Goal: Transaction & Acquisition: Purchase product/service

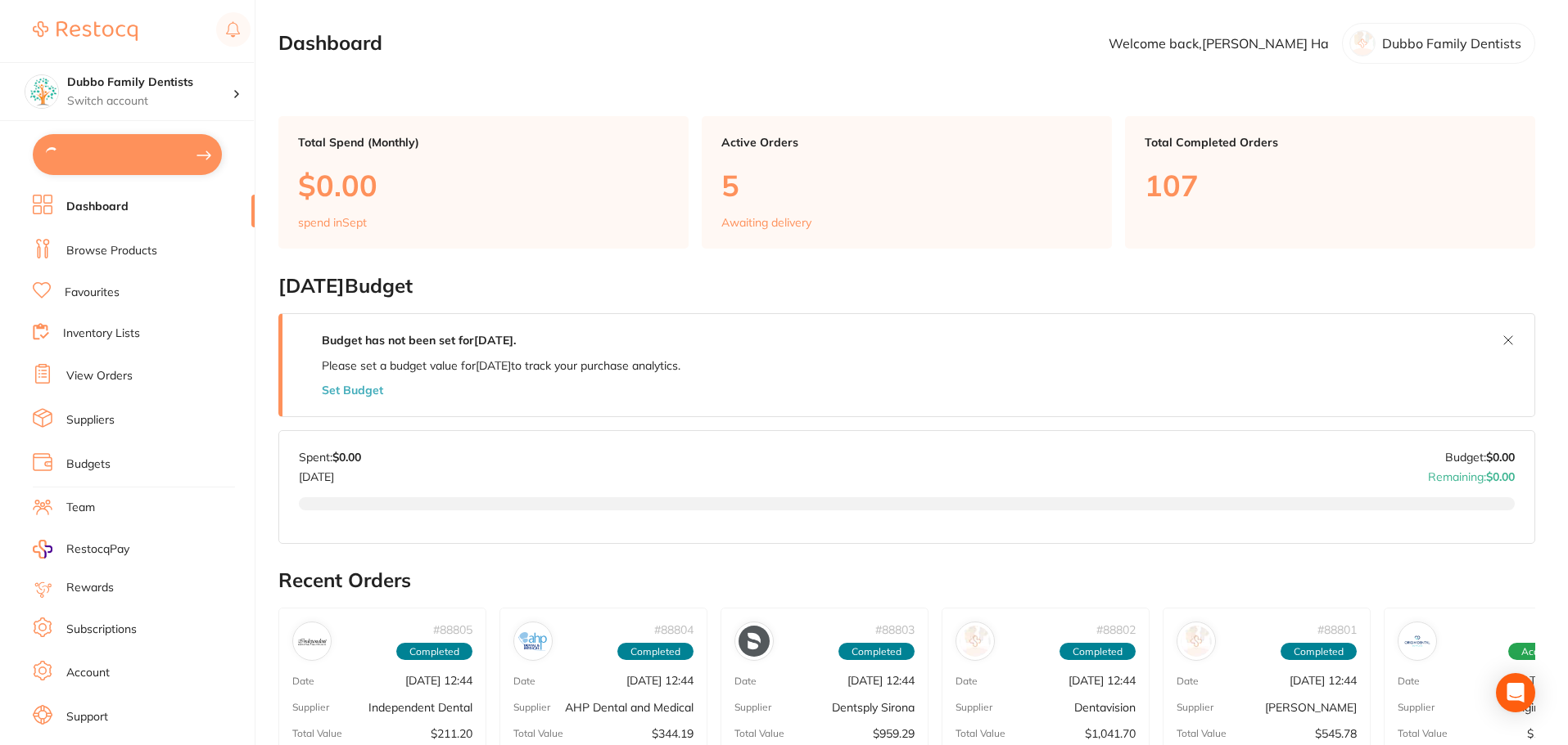
type input "2"
click at [120, 244] on link "Browse Products" at bounding box center [111, 250] width 90 height 16
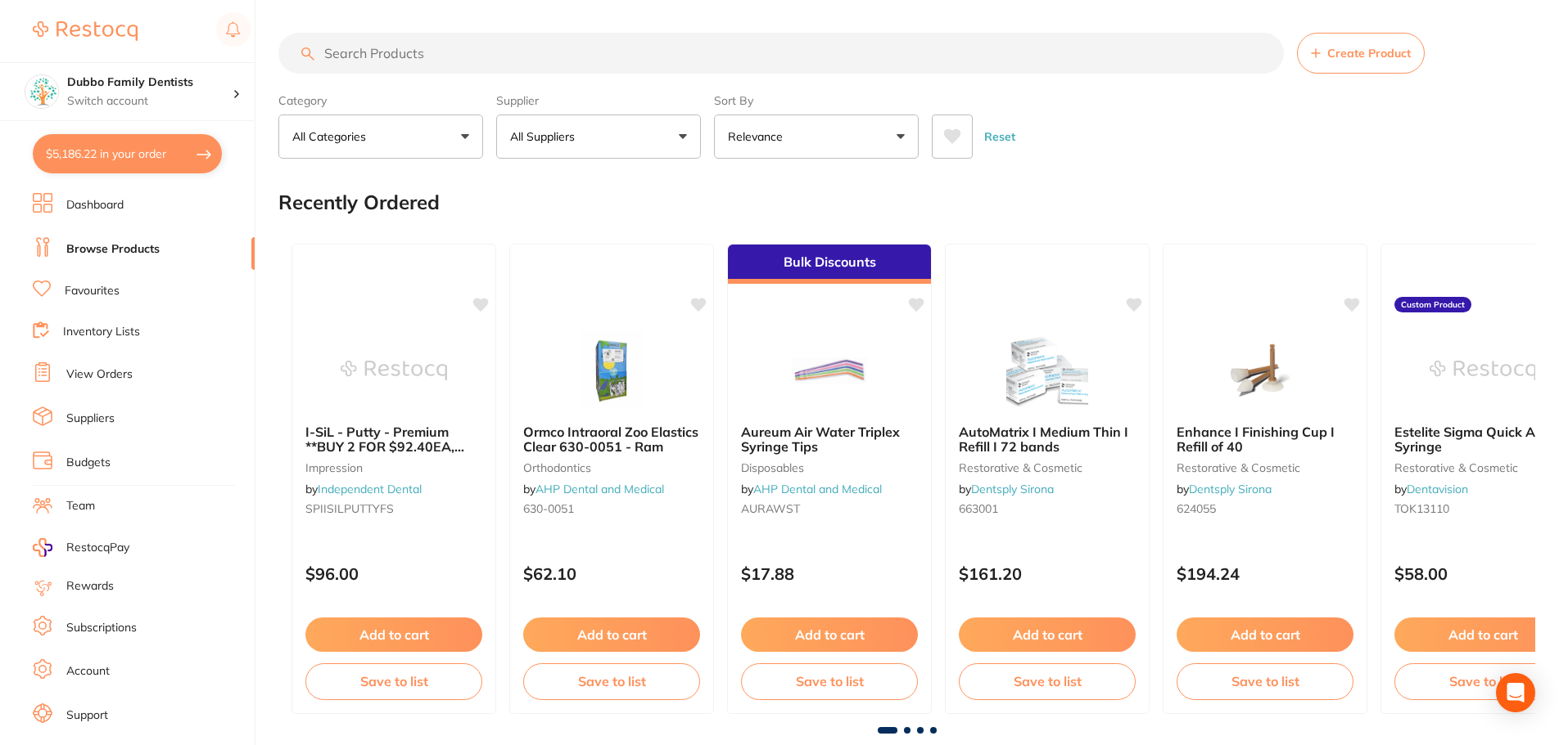
click at [433, 55] on input "search" at bounding box center [781, 54] width 1005 height 41
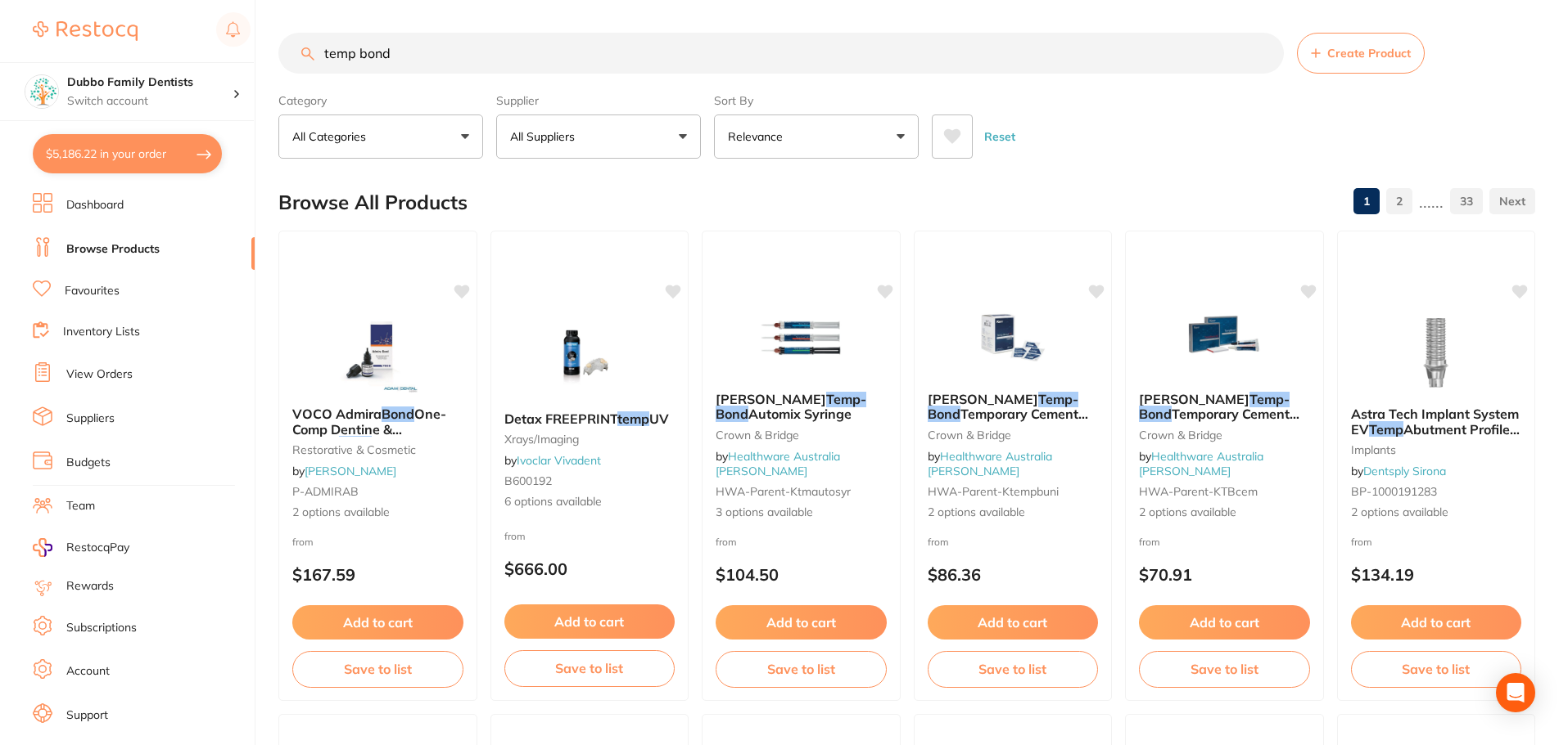
type input "temp bond"
click at [560, 119] on button "All Suppliers" at bounding box center [599, 136] width 204 height 44
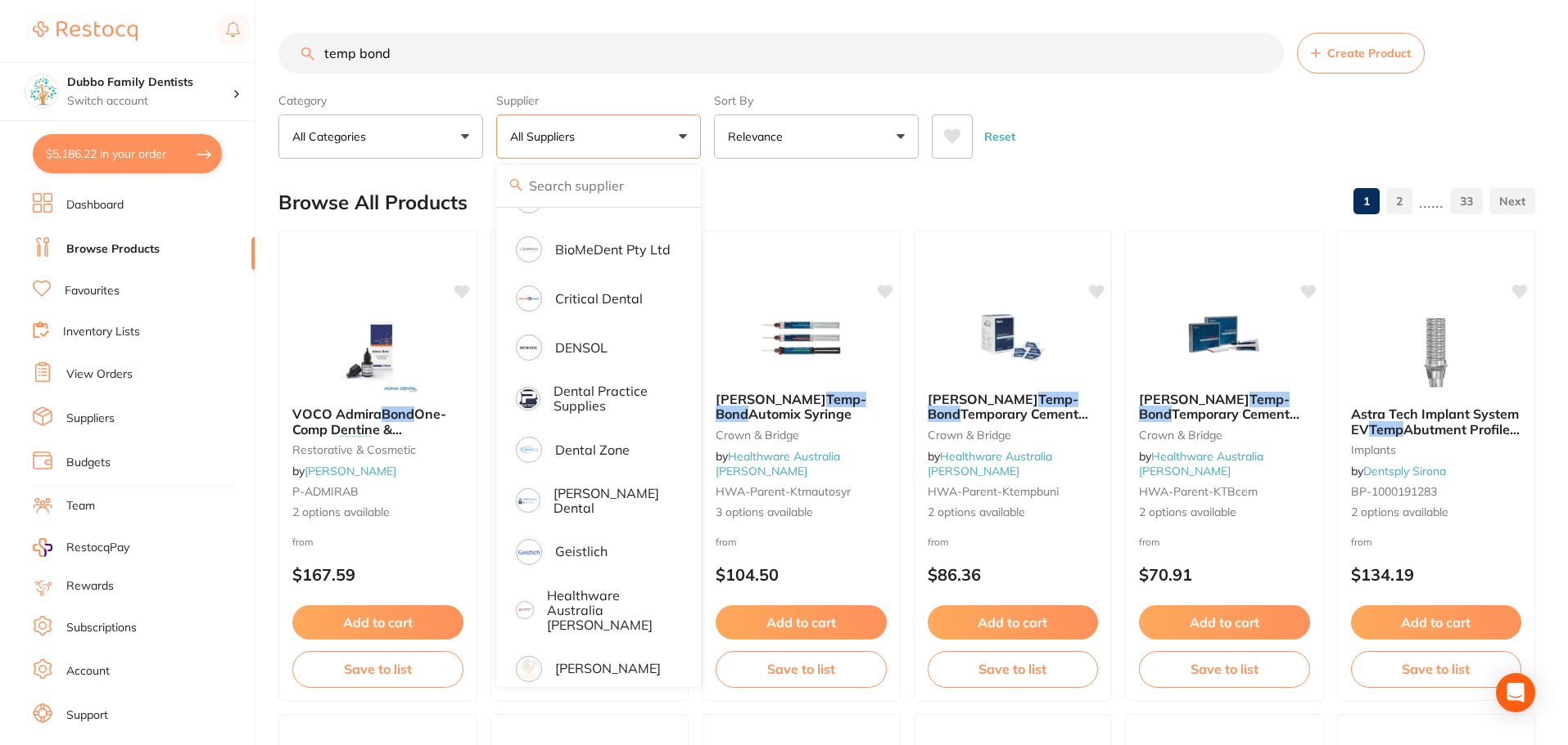
scroll to position [409, 0]
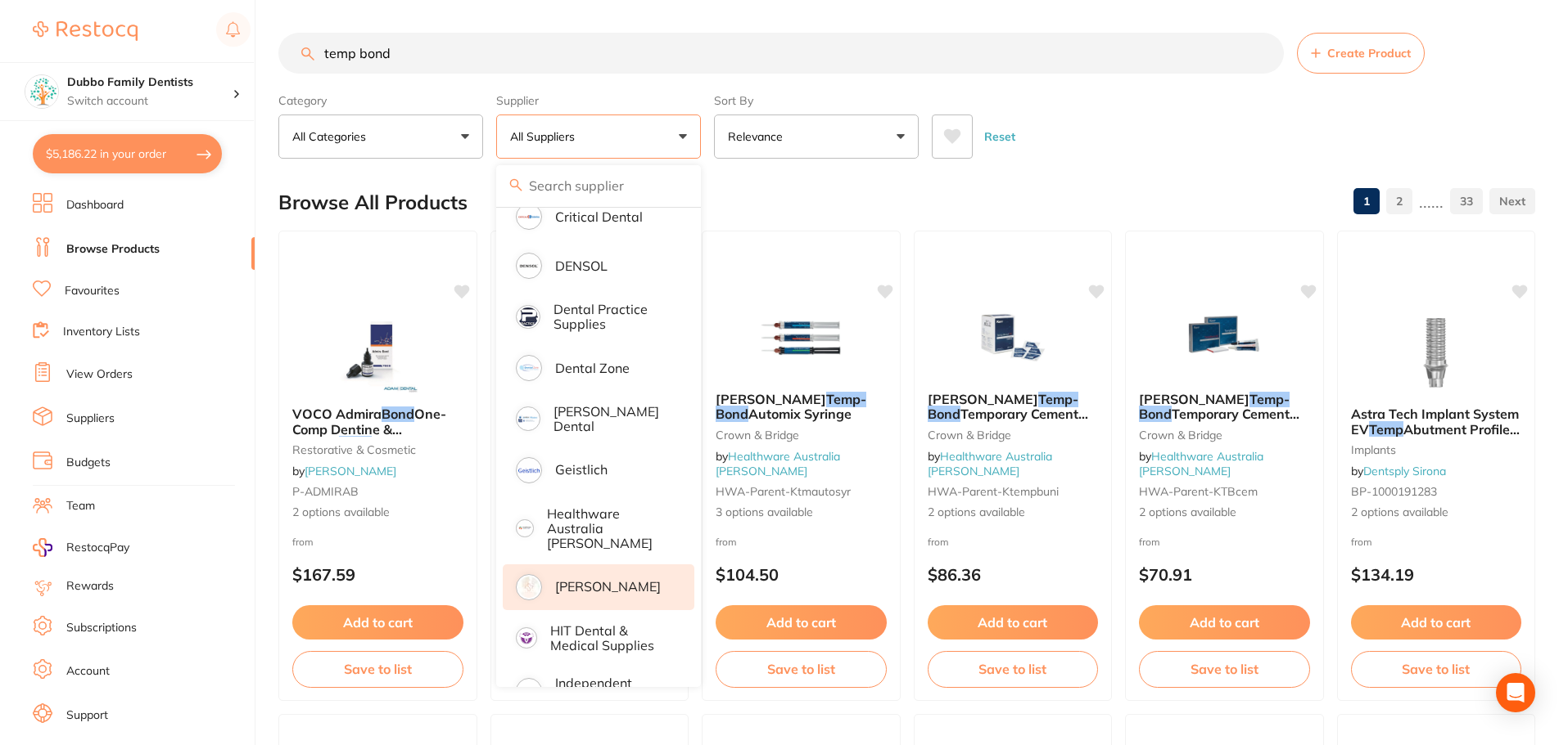
click at [642, 564] on li "[PERSON_NAME]" at bounding box center [599, 587] width 192 height 46
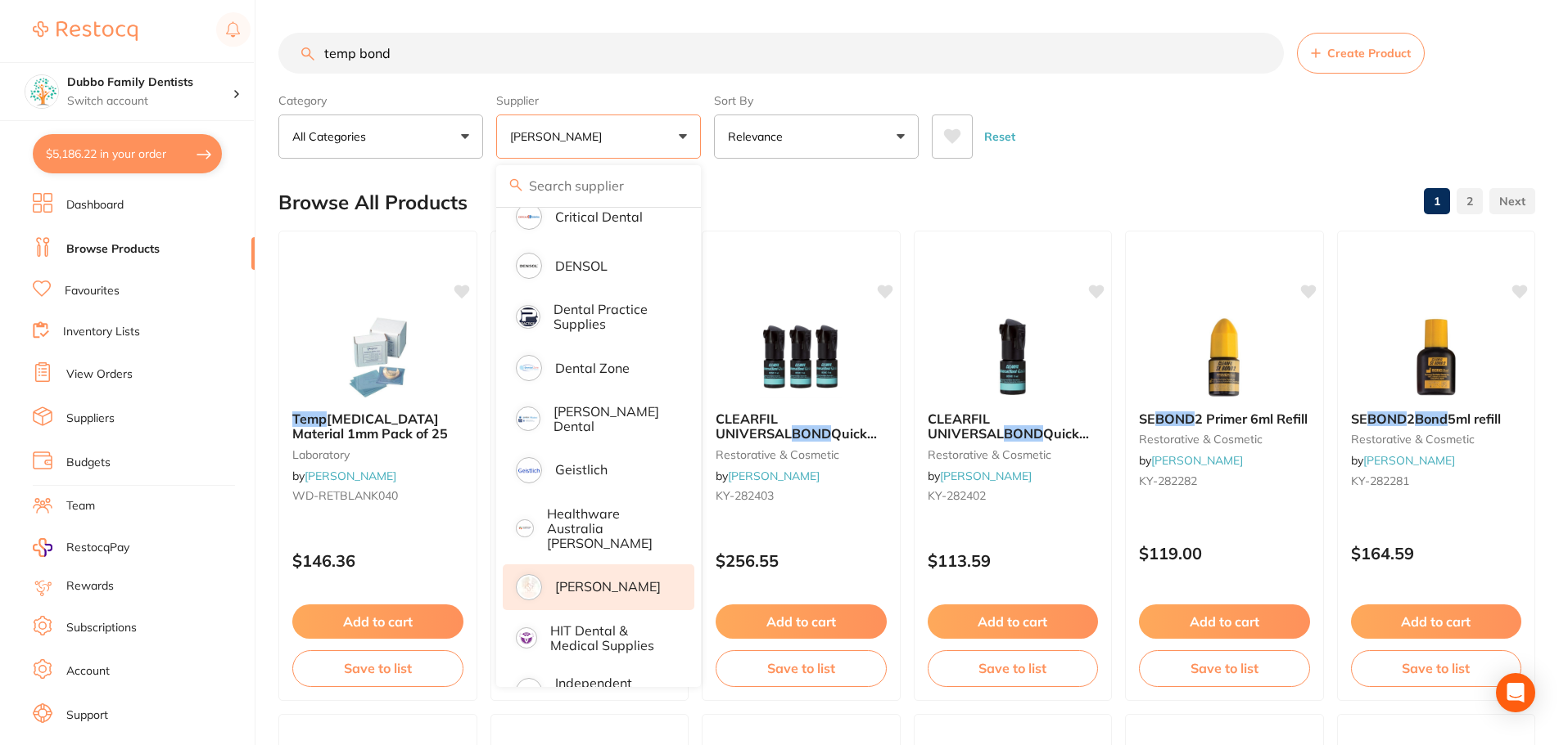
click at [1219, 132] on div "Reset" at bounding box center [1227, 130] width 590 height 57
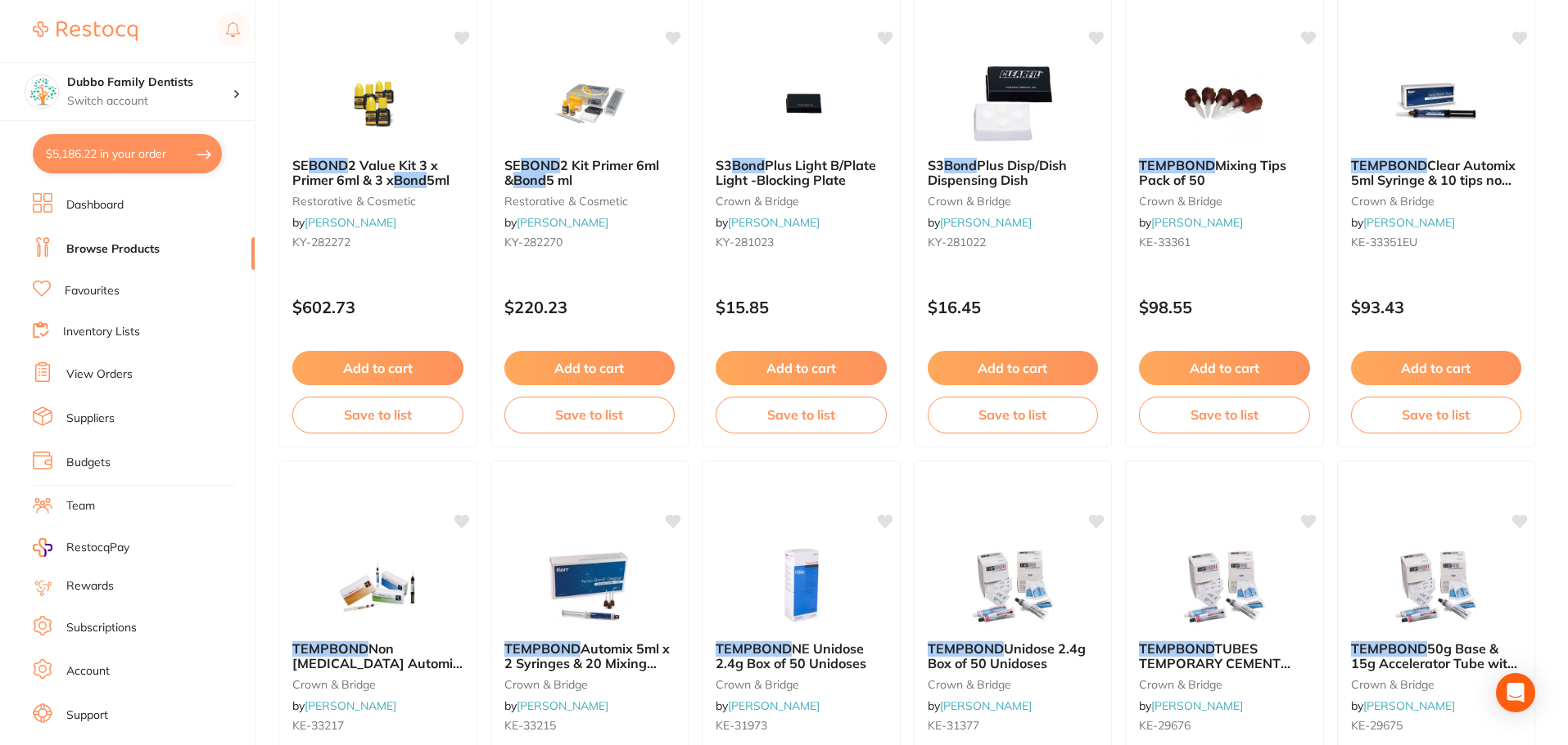
scroll to position [736, 0]
click at [1448, 164] on span "Clear Automix 5ml Syringe & 10 tips no [MEDICAL_DATA]" at bounding box center [1432, 180] width 166 height 47
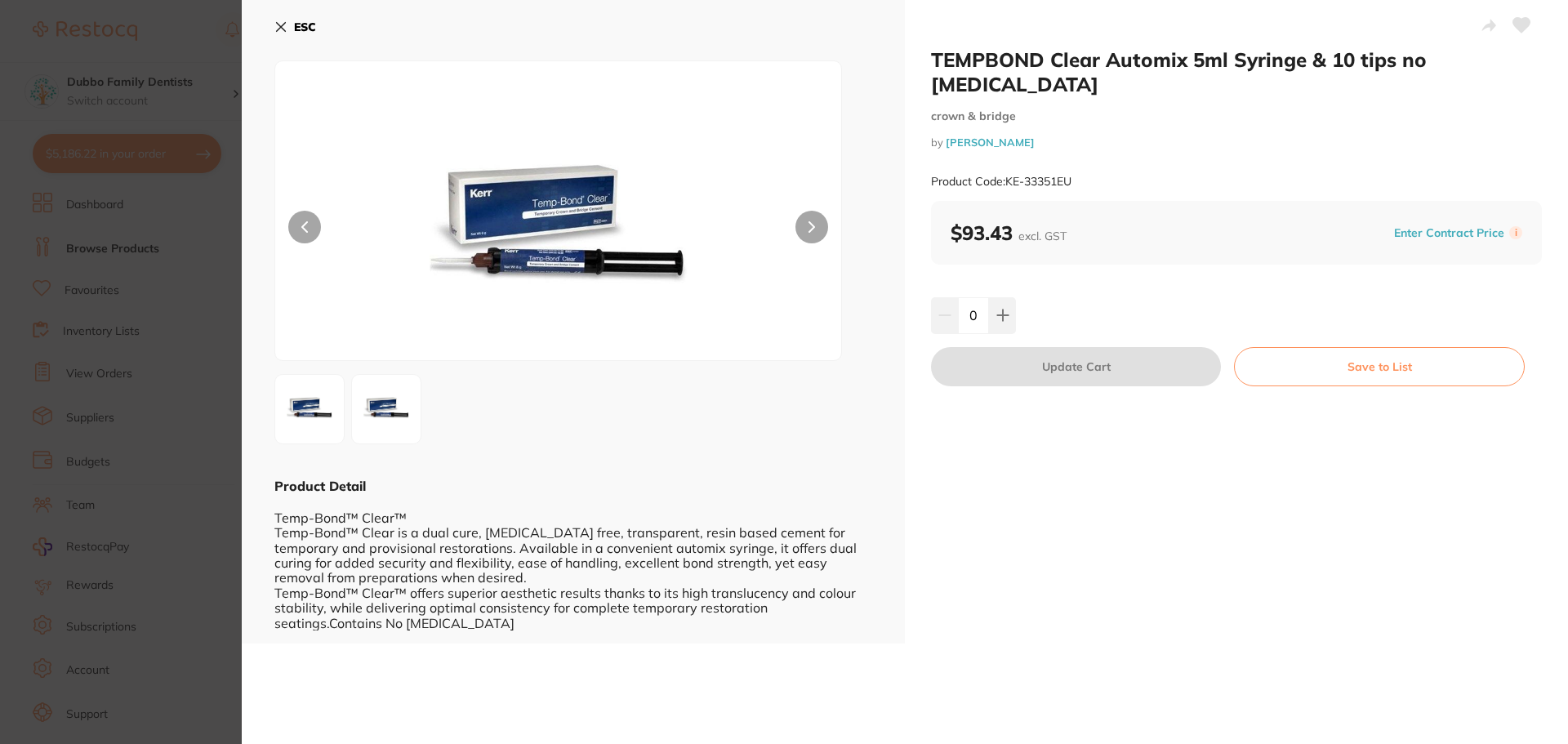
click at [392, 417] on img at bounding box center [386, 410] width 59 height 59
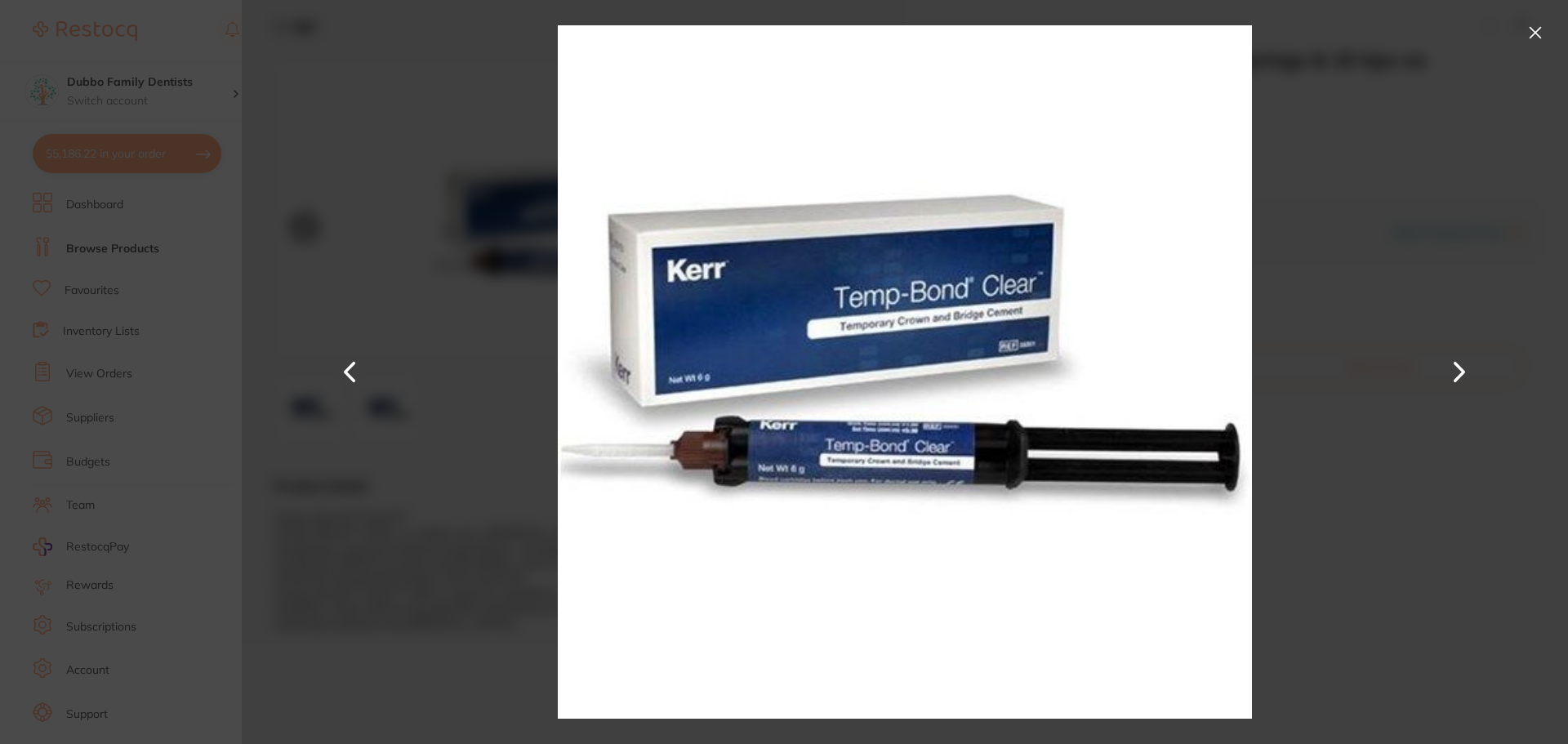
click at [1349, 230] on div at bounding box center [905, 372] width 1327 height 744
click at [1528, 32] on button at bounding box center [1535, 32] width 26 height 26
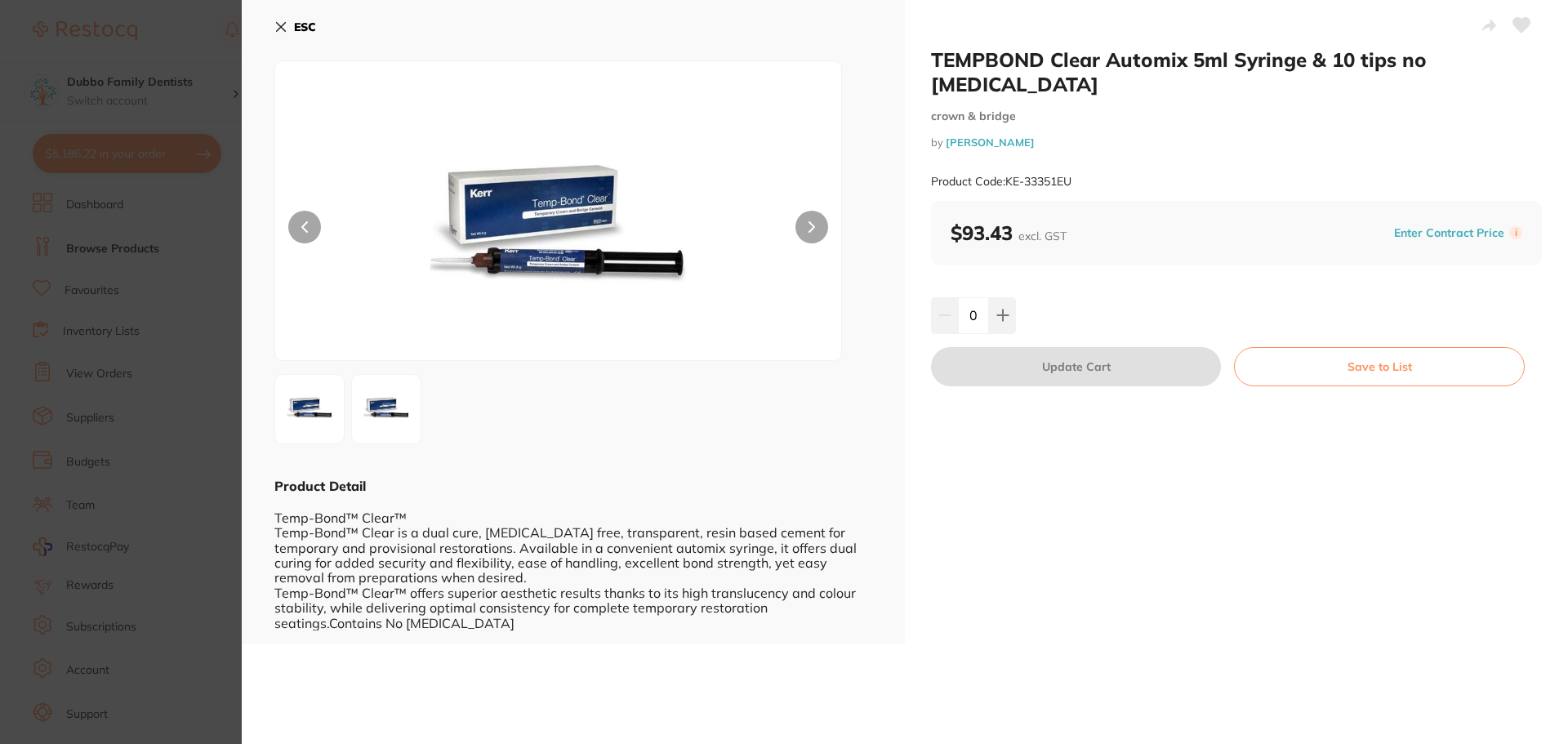
click at [282, 22] on icon at bounding box center [281, 27] width 13 height 13
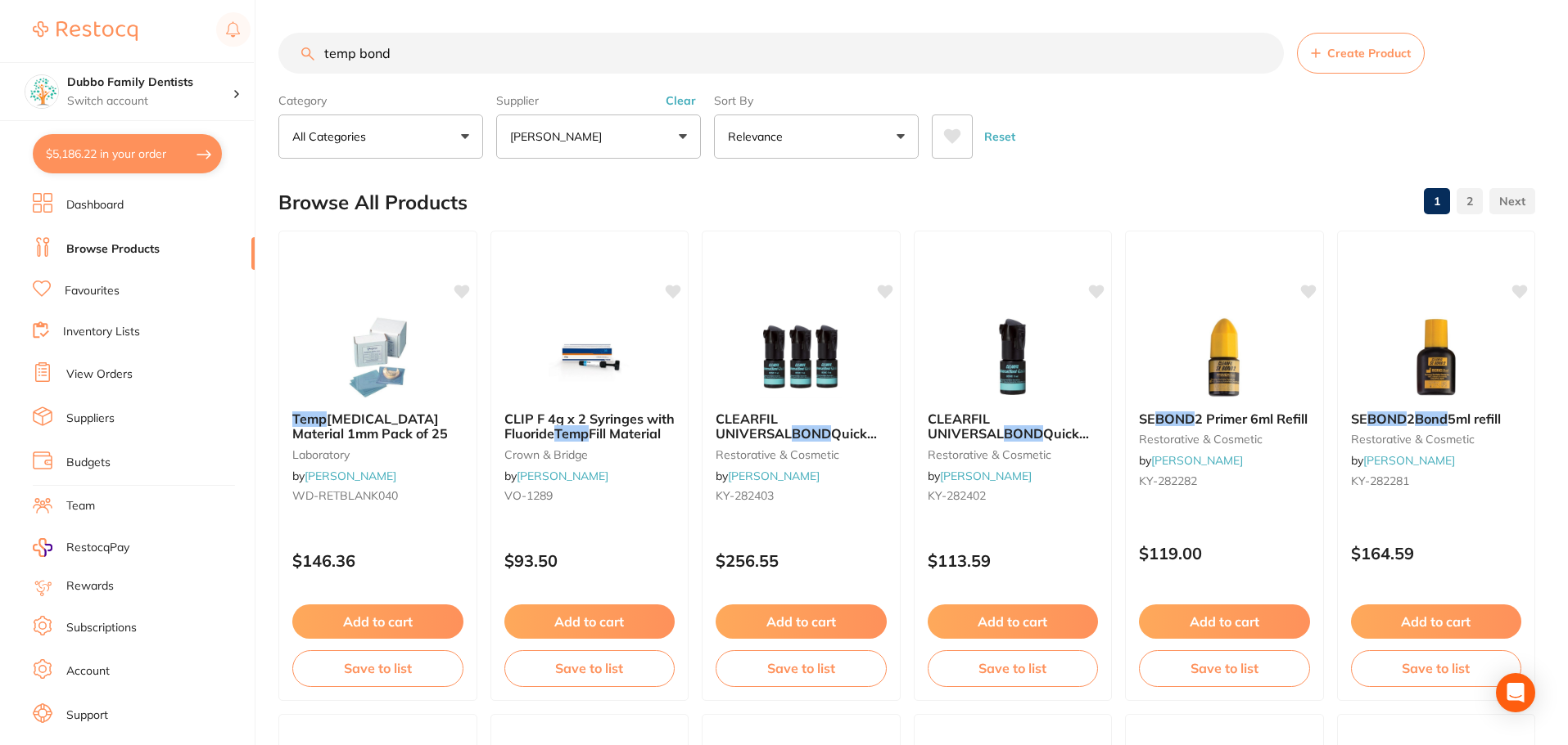
click at [671, 100] on button "Clear" at bounding box center [680, 100] width 40 height 14
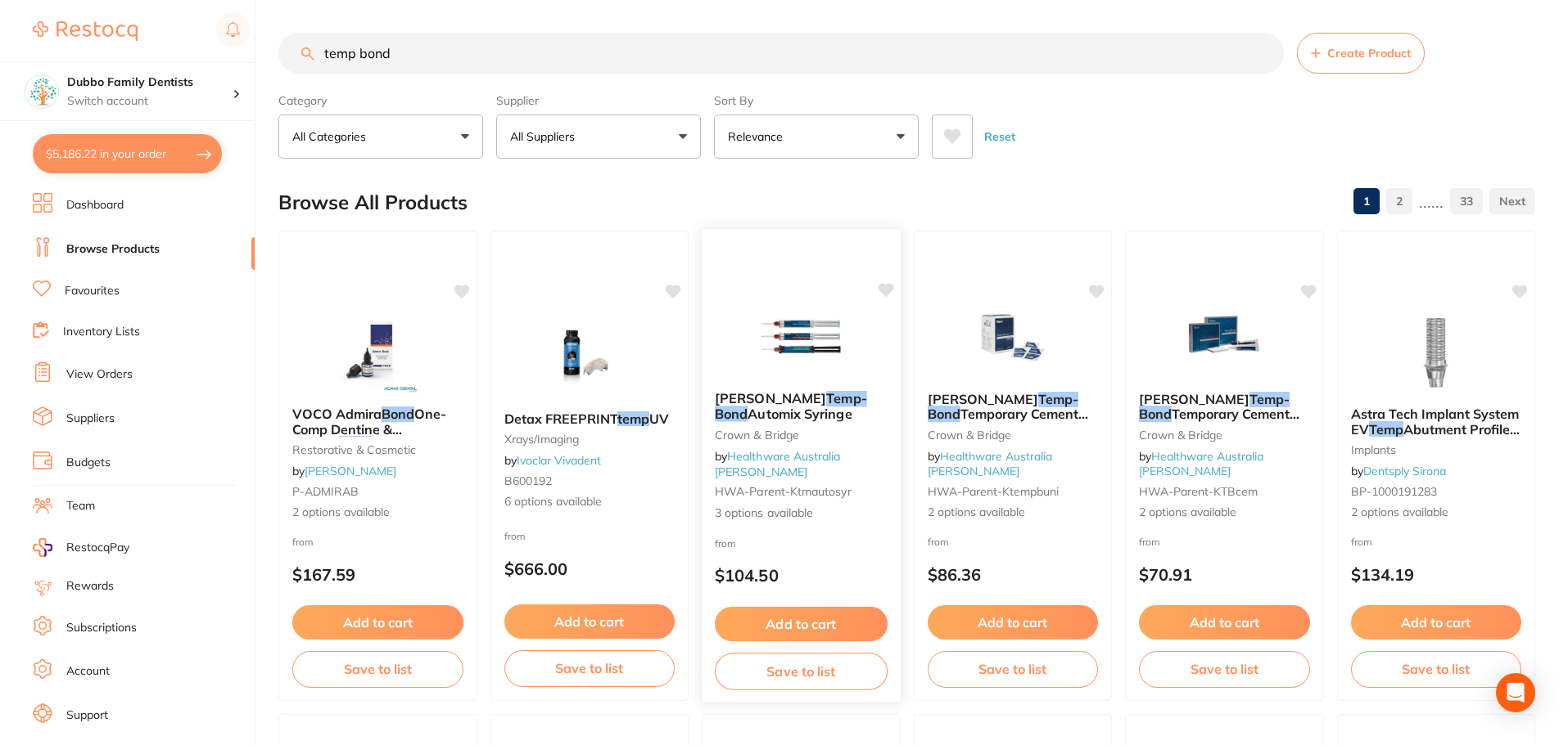
click at [774, 373] on img at bounding box center [801, 337] width 108 height 82
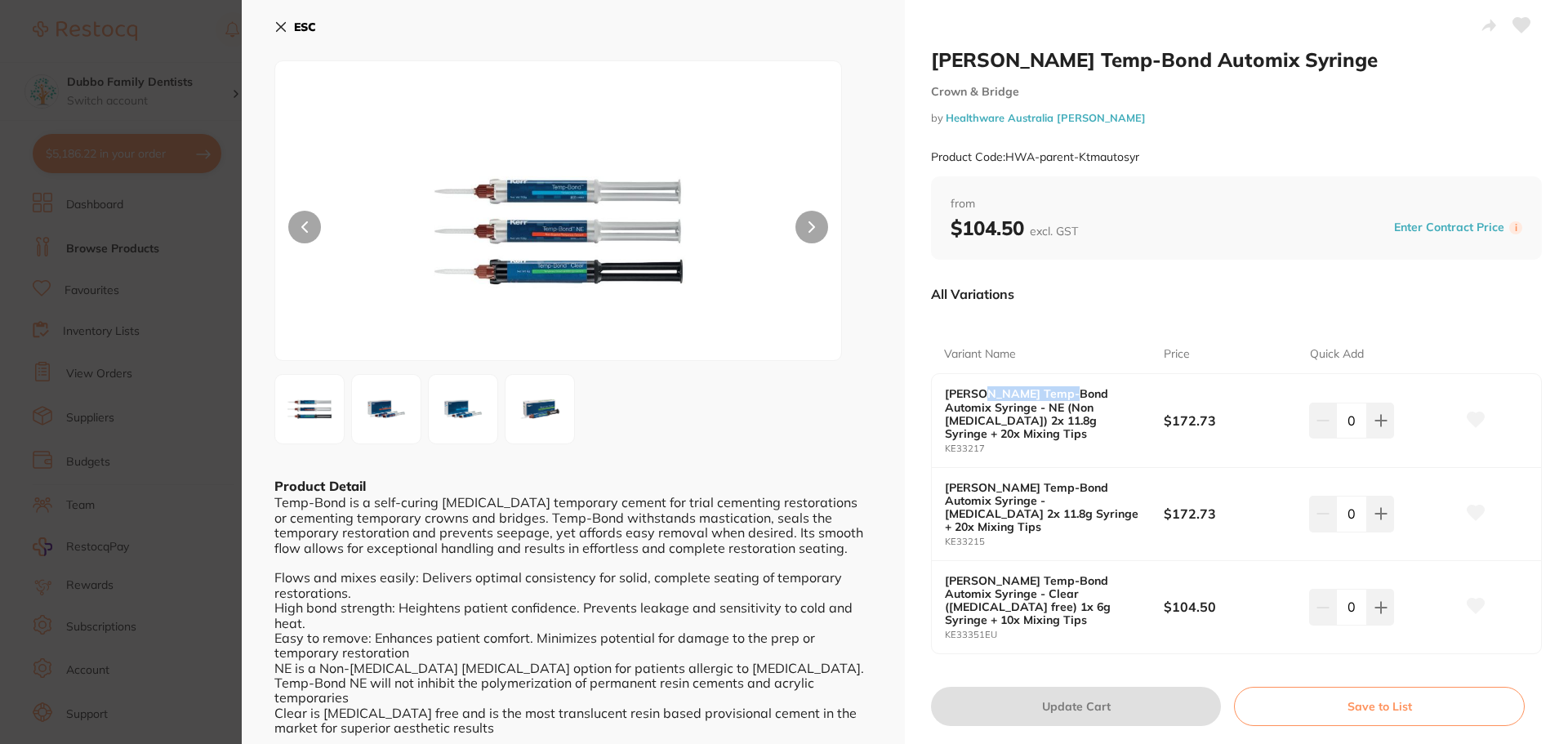
drag, startPoint x: 975, startPoint y: 390, endPoint x: 1066, endPoint y: 387, distance: 91.0
click at [1066, 387] on b "[PERSON_NAME] Temp-Bond Automix Syringe - NE (Non [MEDICAL_DATA]) 2x 11.8g Syri…" at bounding box center [1043, 413] width 197 height 52
drag, startPoint x: 965, startPoint y: 412, endPoint x: 1029, endPoint y: 411, distance: 64.0
click at [1029, 411] on b "[PERSON_NAME] Temp-Bond Automix Syringe - NE (Non [MEDICAL_DATA]) 2x 11.8g Syri…" at bounding box center [1043, 413] width 197 height 52
click at [1032, 412] on b "[PERSON_NAME] Temp-Bond Automix Syringe - NE (Non [MEDICAL_DATA]) 2x 11.8g Syri…" at bounding box center [1043, 413] width 197 height 52
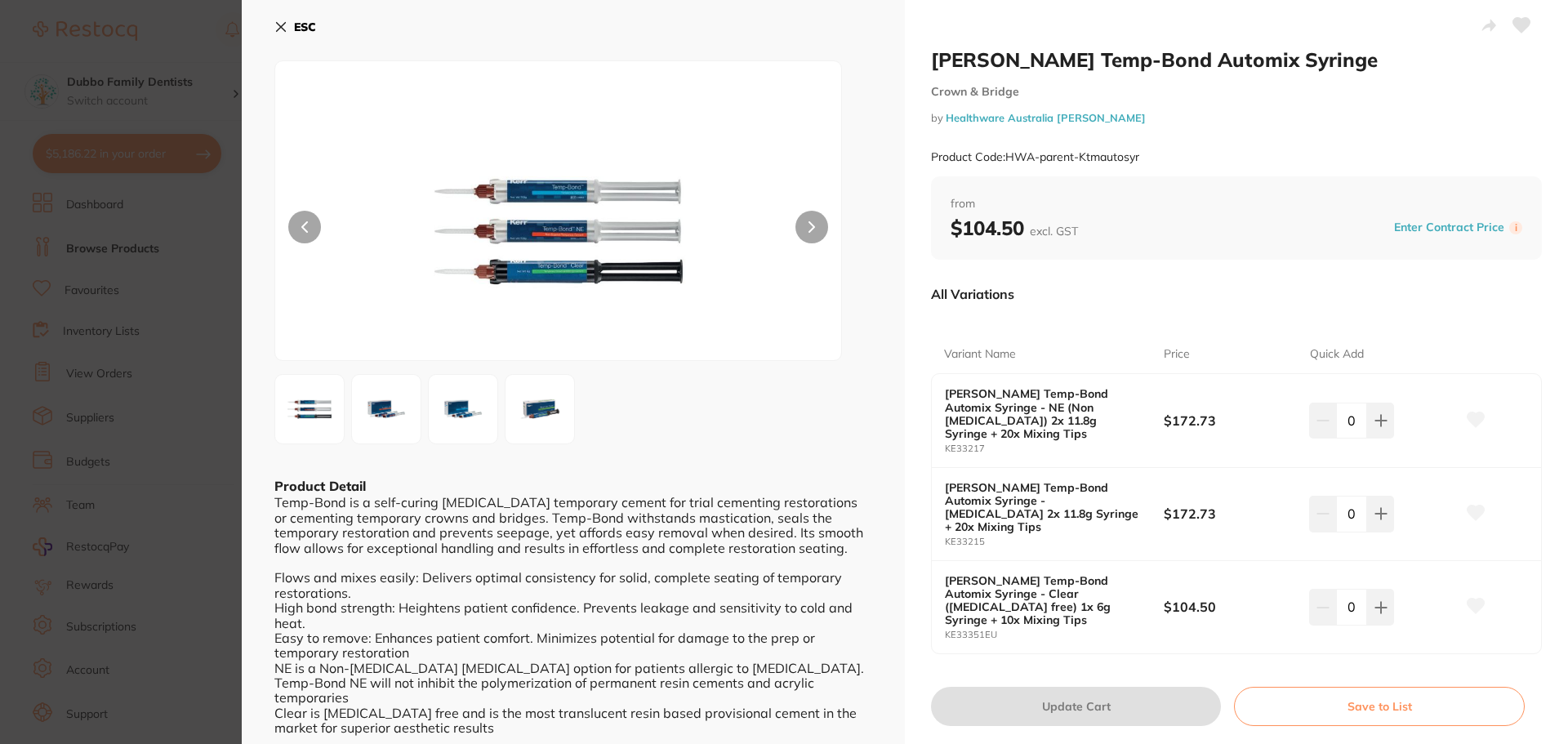
click at [462, 400] on img at bounding box center [463, 410] width 59 height 59
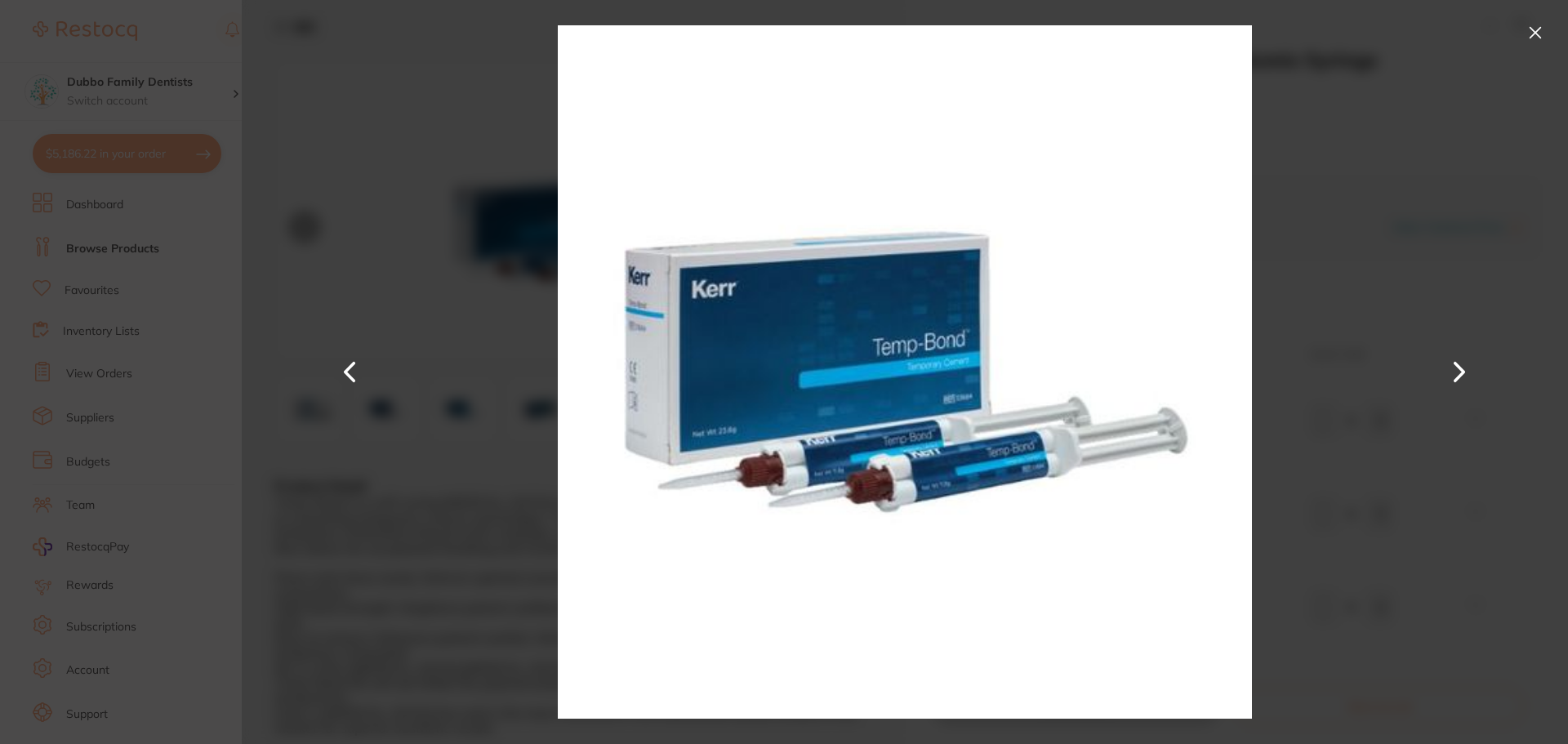
click at [353, 378] on button at bounding box center [350, 372] width 39 height 373
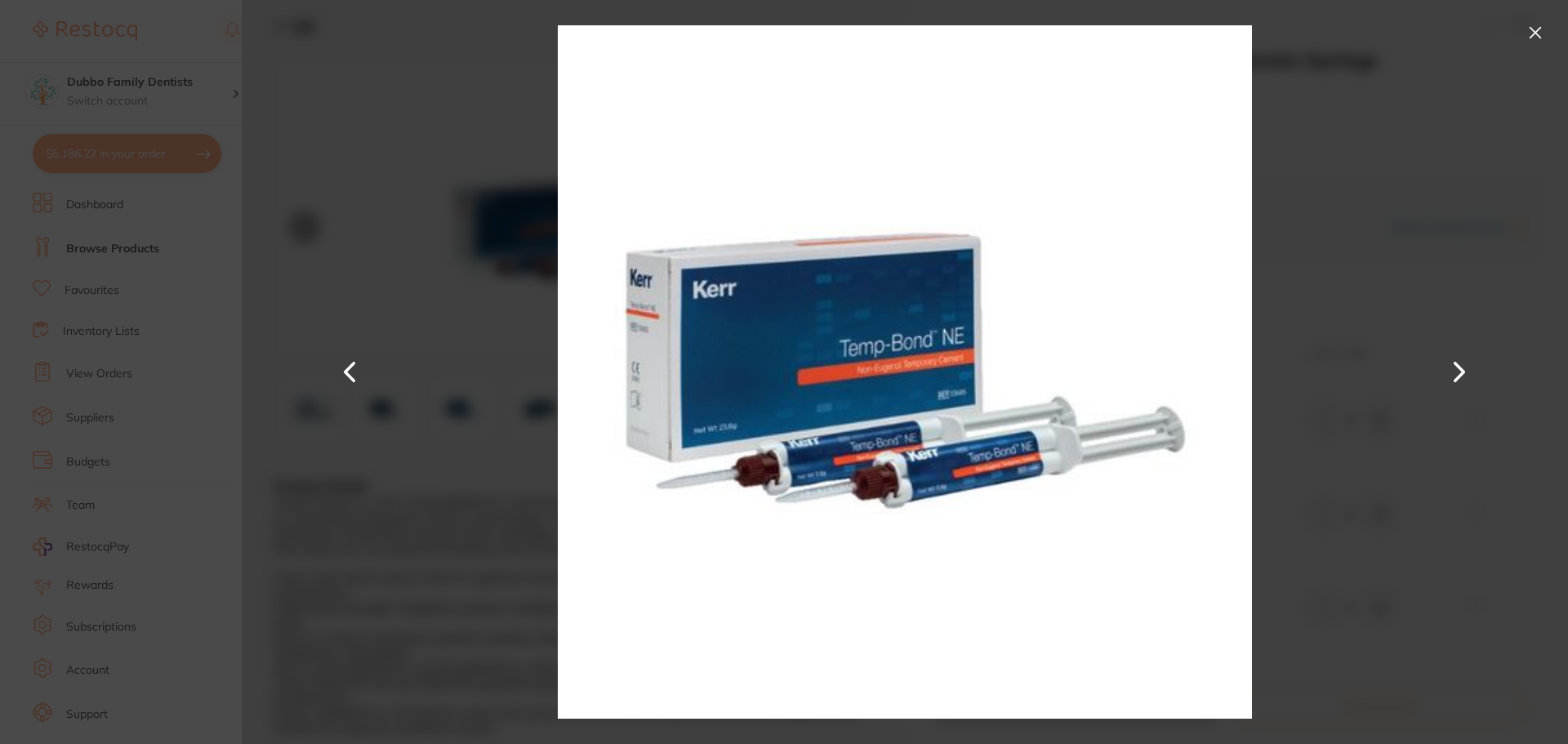
click at [1454, 370] on button at bounding box center [1460, 372] width 39 height 373
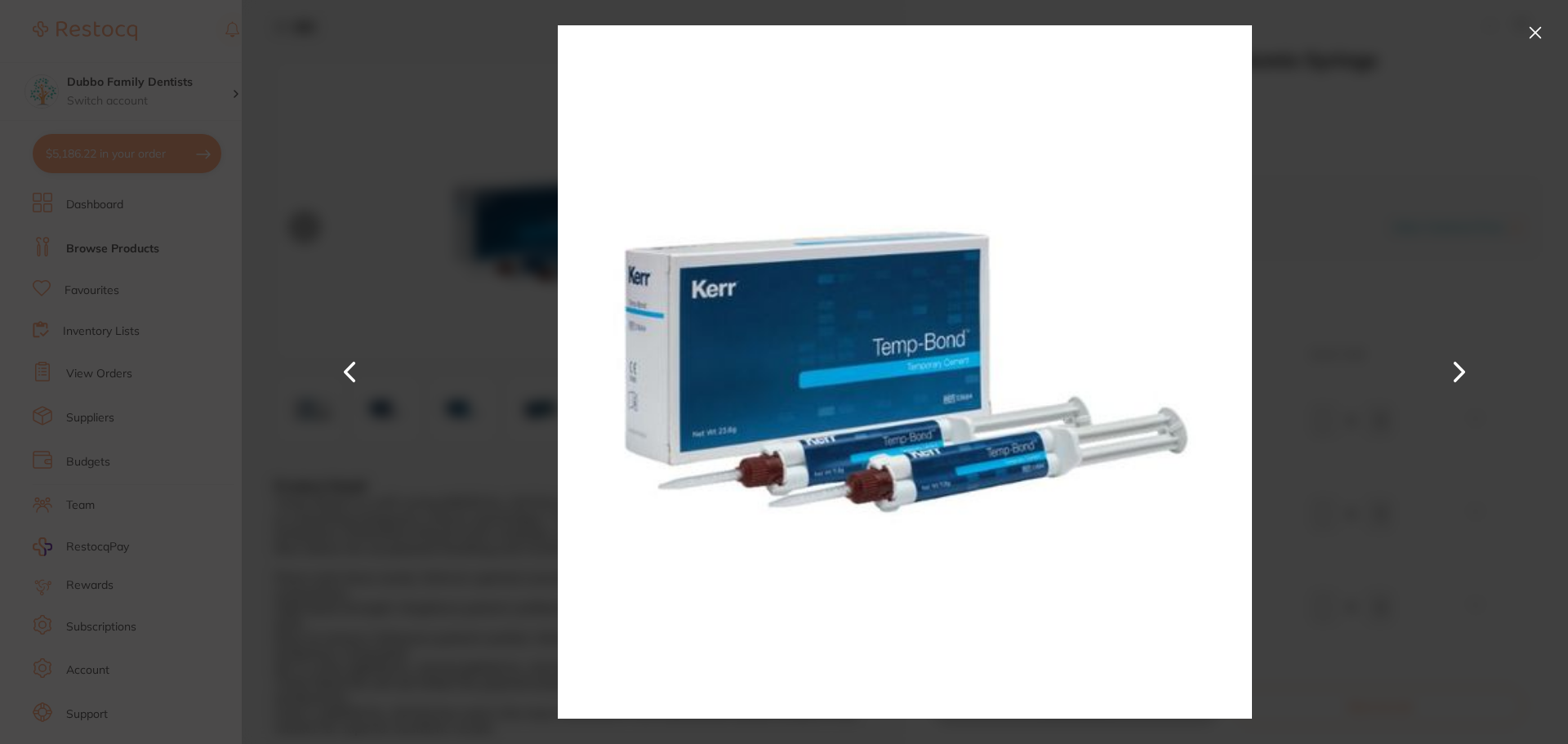
click at [1458, 370] on button at bounding box center [1460, 372] width 39 height 373
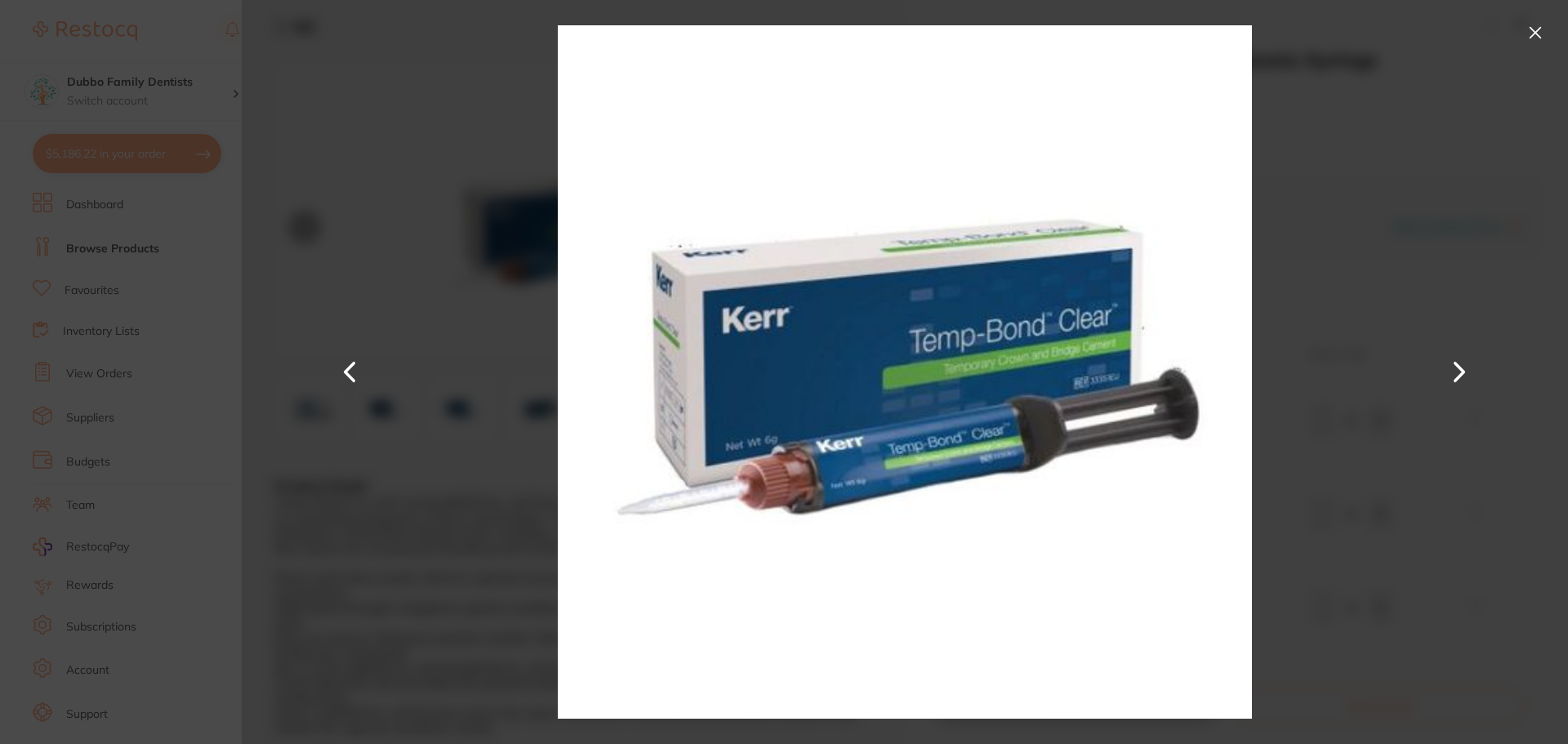
click at [1530, 17] on div at bounding box center [905, 372] width 1327 height 744
click at [1555, 32] on div at bounding box center [905, 372] width 1327 height 744
click at [1536, 33] on button at bounding box center [1535, 32] width 26 height 26
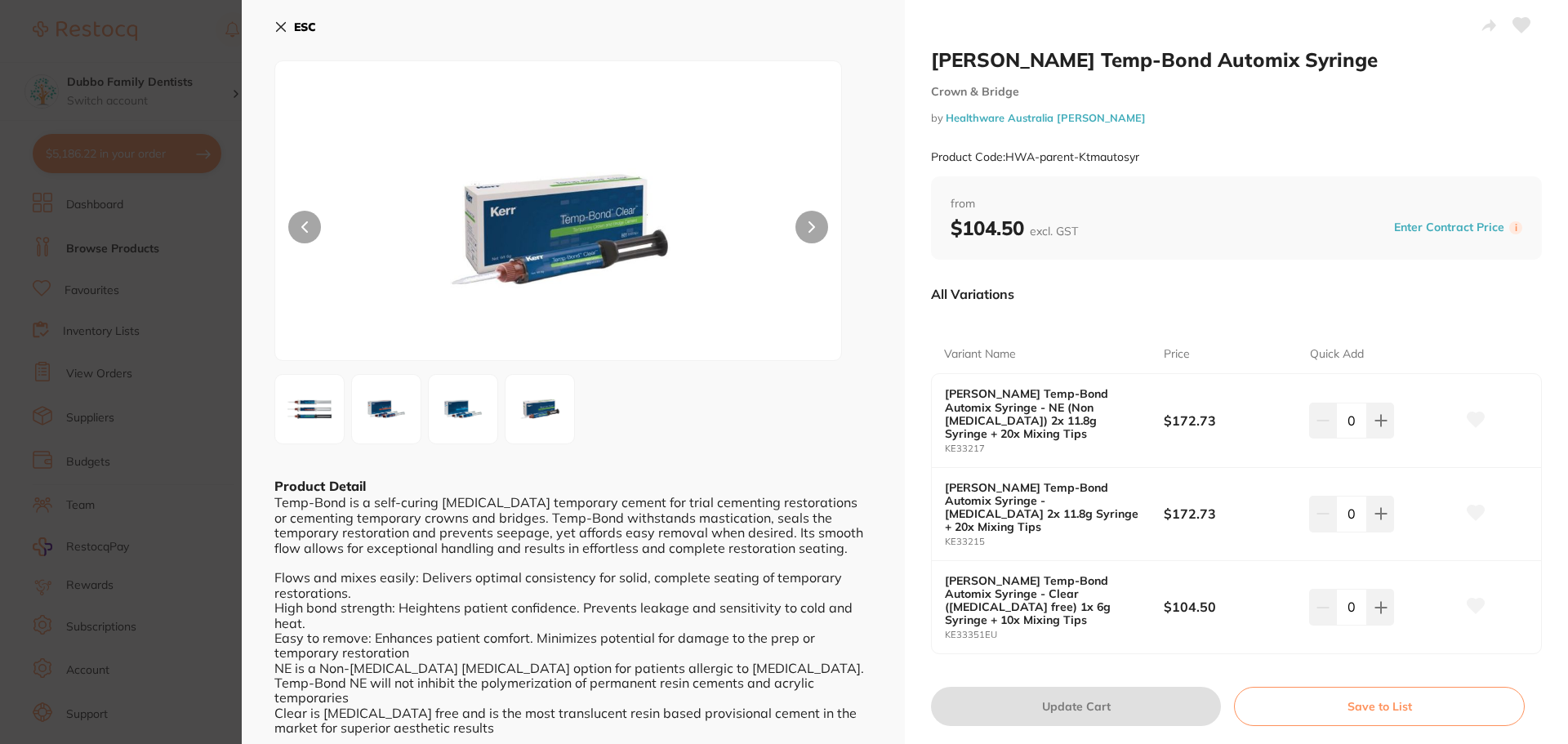
click at [988, 574] on b "[PERSON_NAME] Temp-Bond Automix Syringe - Clear ([MEDICAL_DATA] free) 1x 6g Syr…" at bounding box center [1043, 600] width 197 height 52
drag, startPoint x: 999, startPoint y: 564, endPoint x: 1066, endPoint y: 563, distance: 67.0
click at [1066, 574] on b "[PERSON_NAME] Temp-Bond Automix Syringe - Clear ([MEDICAL_DATA] free) 1x 6g Syr…" at bounding box center [1043, 600] width 197 height 52
click at [1093, 574] on b "[PERSON_NAME] Temp-Bond Automix Syringe - Clear ([MEDICAL_DATA] free) 1x 6g Syr…" at bounding box center [1043, 600] width 197 height 52
click at [250, 258] on div "ESC Product Detail Temp-Bond is a self-curing [MEDICAL_DATA] temporary cement f…" at bounding box center [573, 397] width 663 height 794
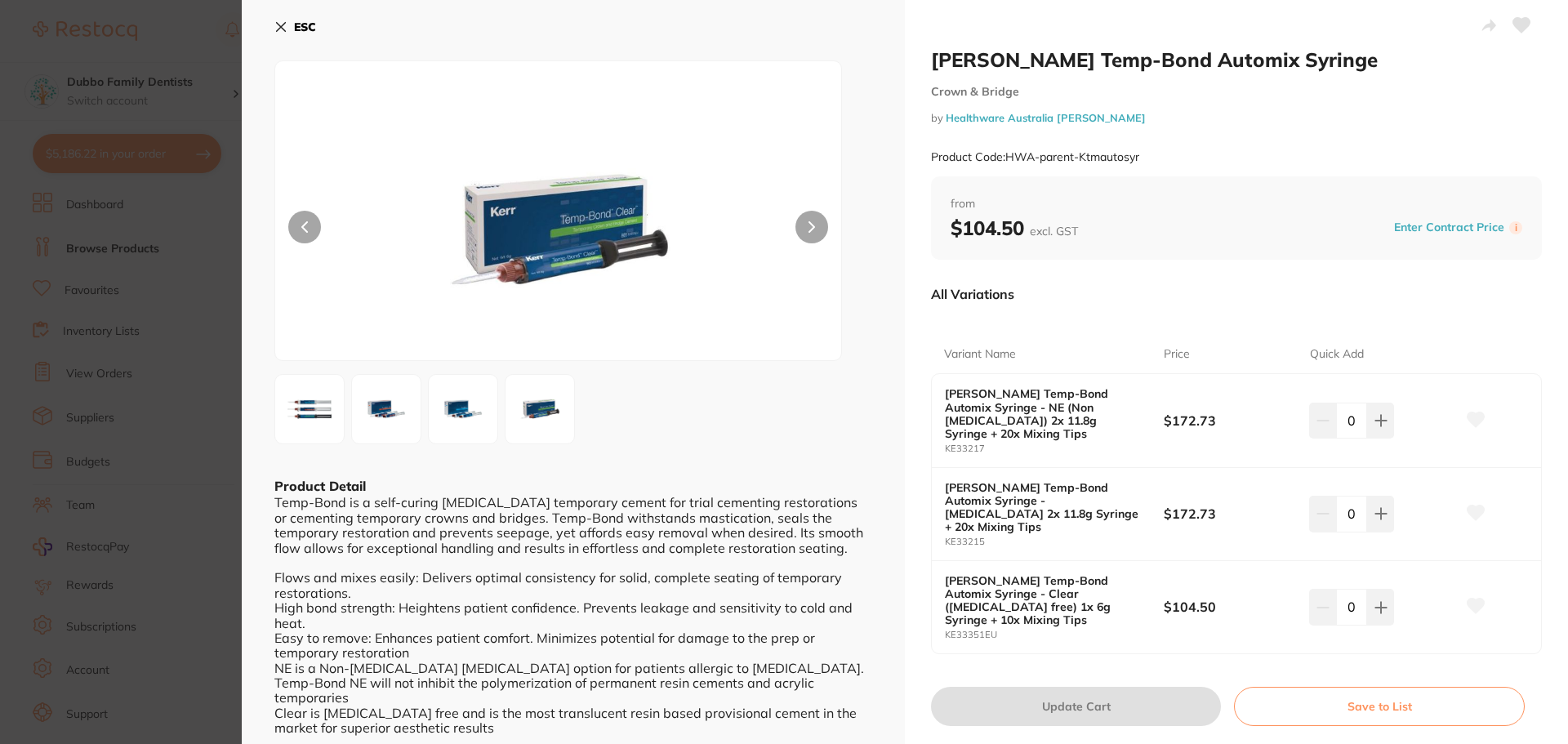
click at [179, 260] on section "[PERSON_NAME] Temp-Bond Automix Syringe Crown & Bridge by Healthware Australia …" at bounding box center [784, 372] width 1568 height 744
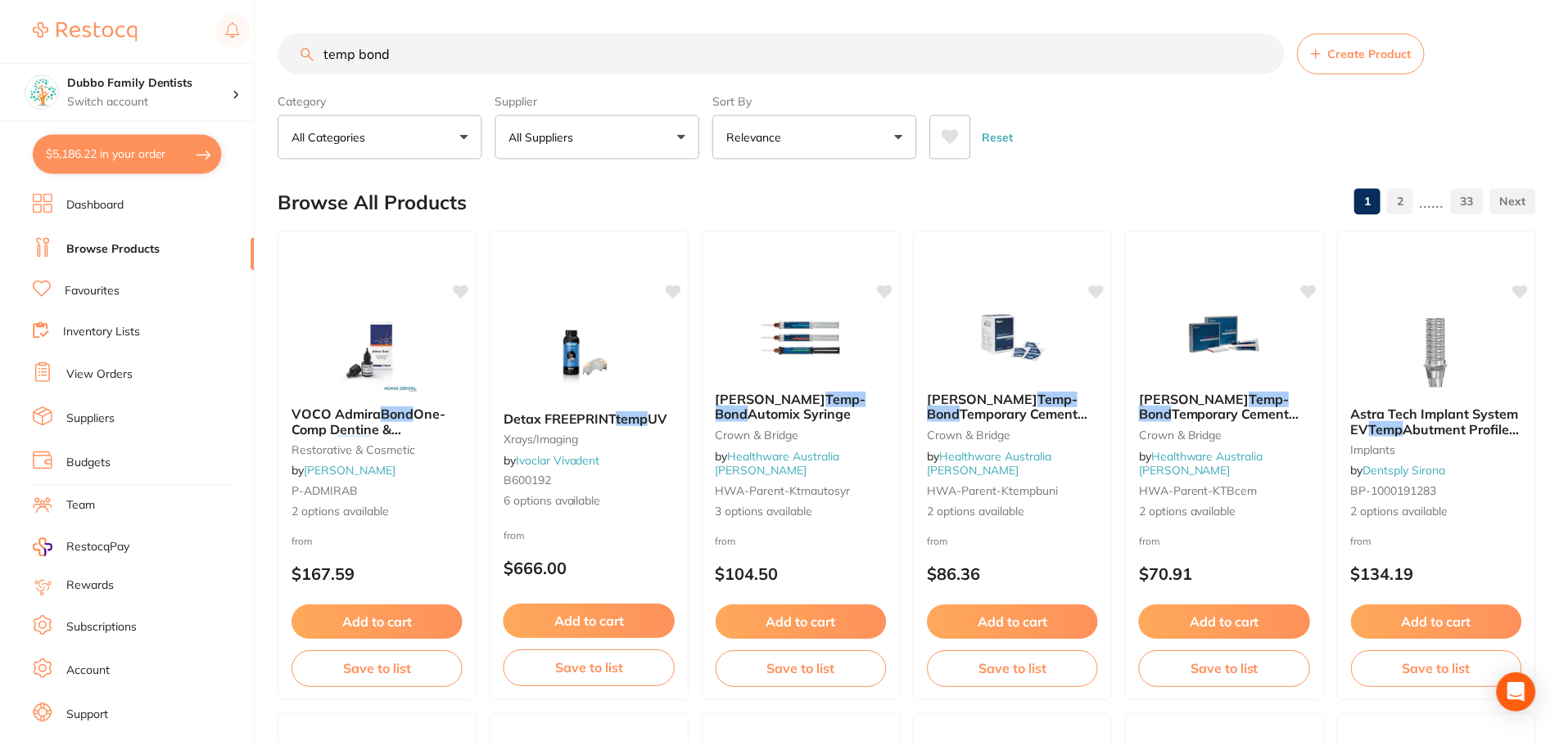
scroll to position [17, 0]
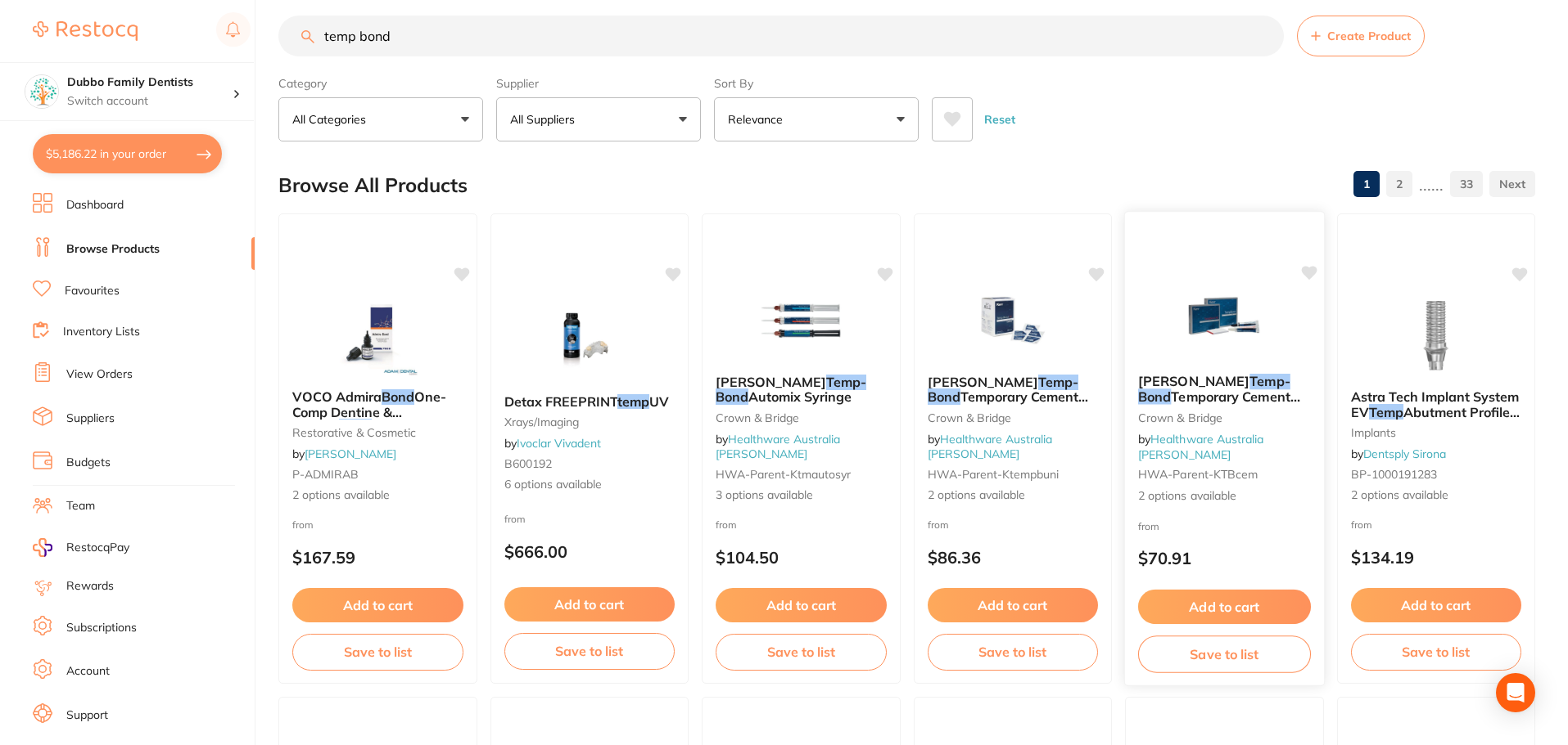
click at [1185, 387] on div "[PERSON_NAME] Temp-Bond Temporary Cement Tubes Crown & Bridge by Healthware Aus…" at bounding box center [1224, 439] width 199 height 157
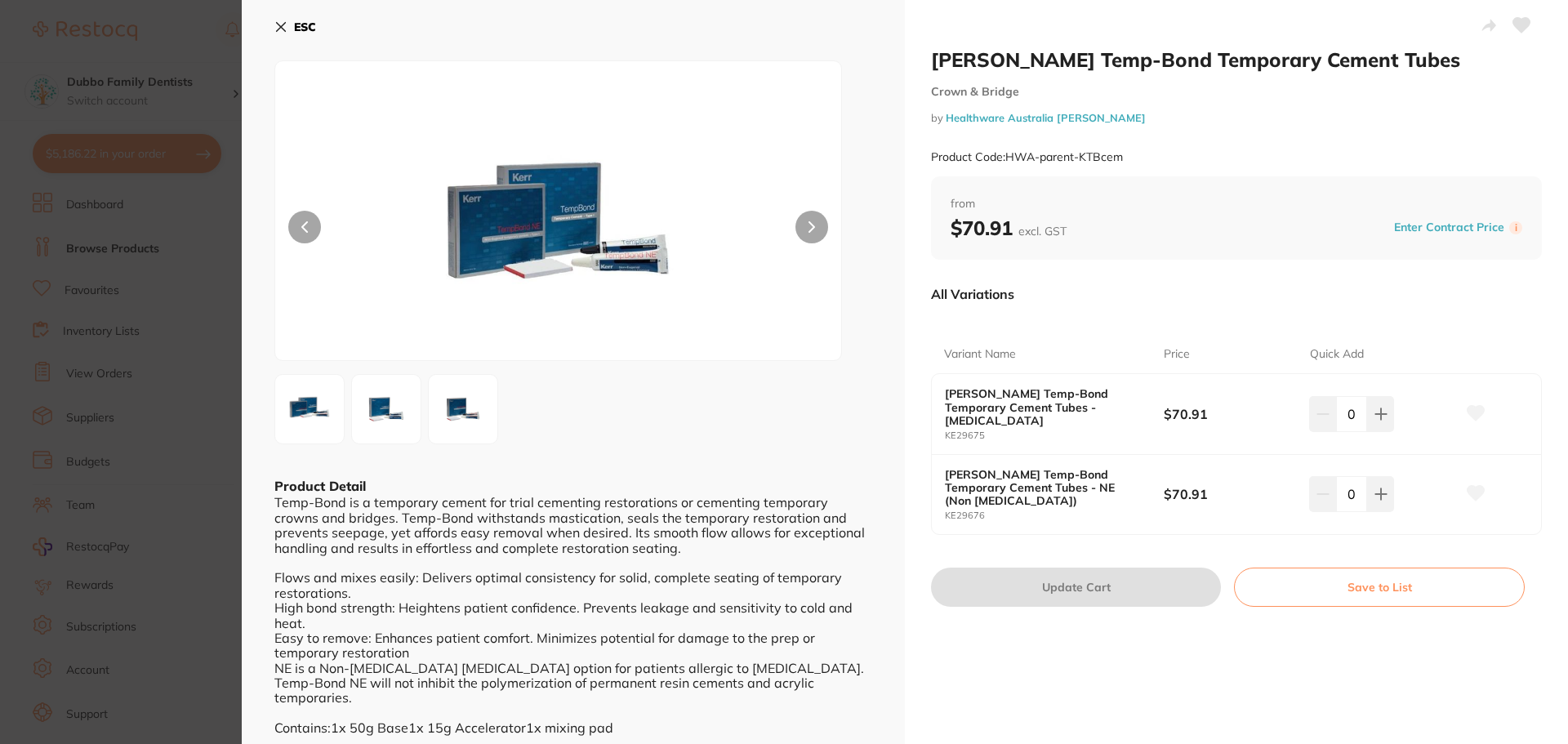
click at [384, 412] on img at bounding box center [386, 410] width 59 height 59
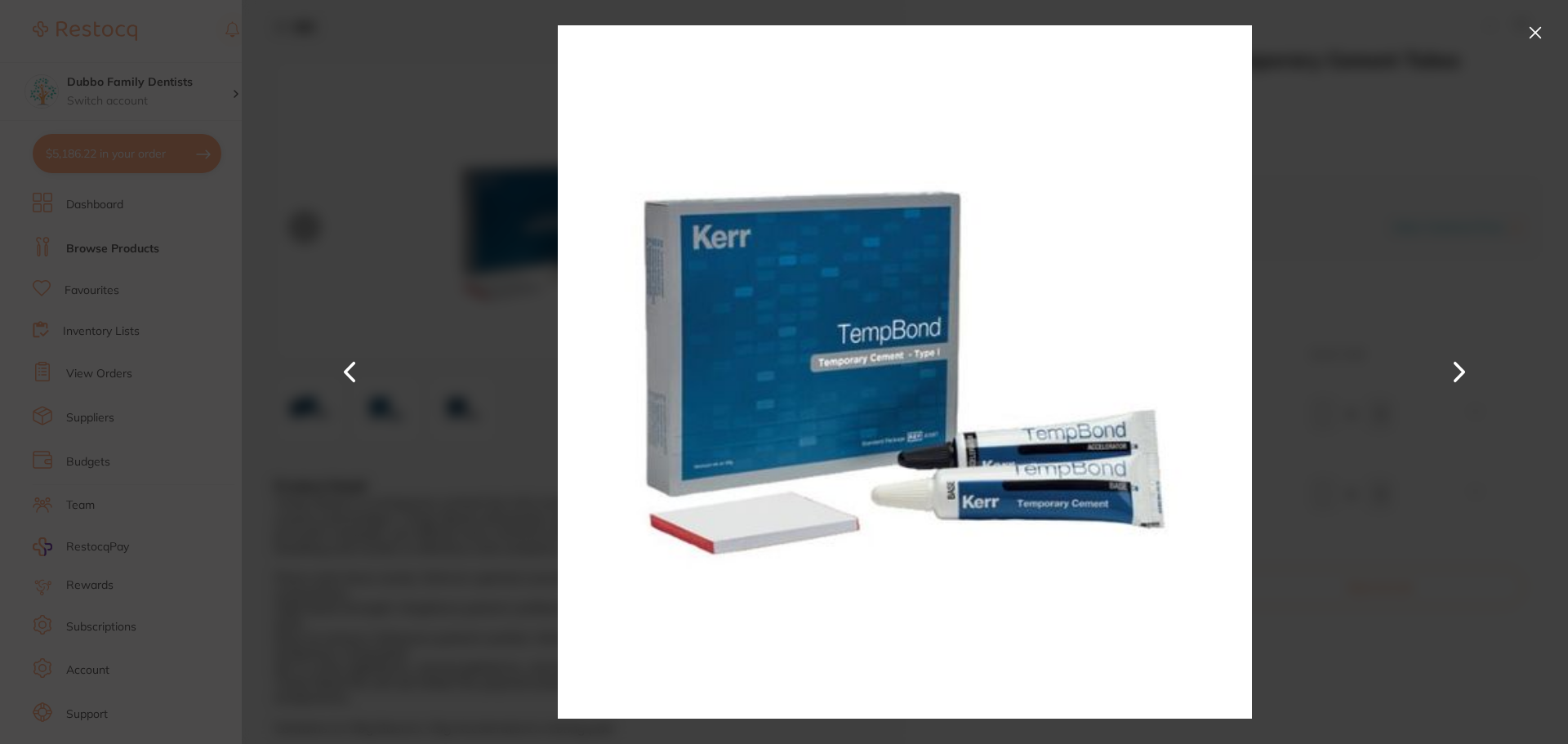
click at [1478, 368] on button at bounding box center [1460, 372] width 39 height 373
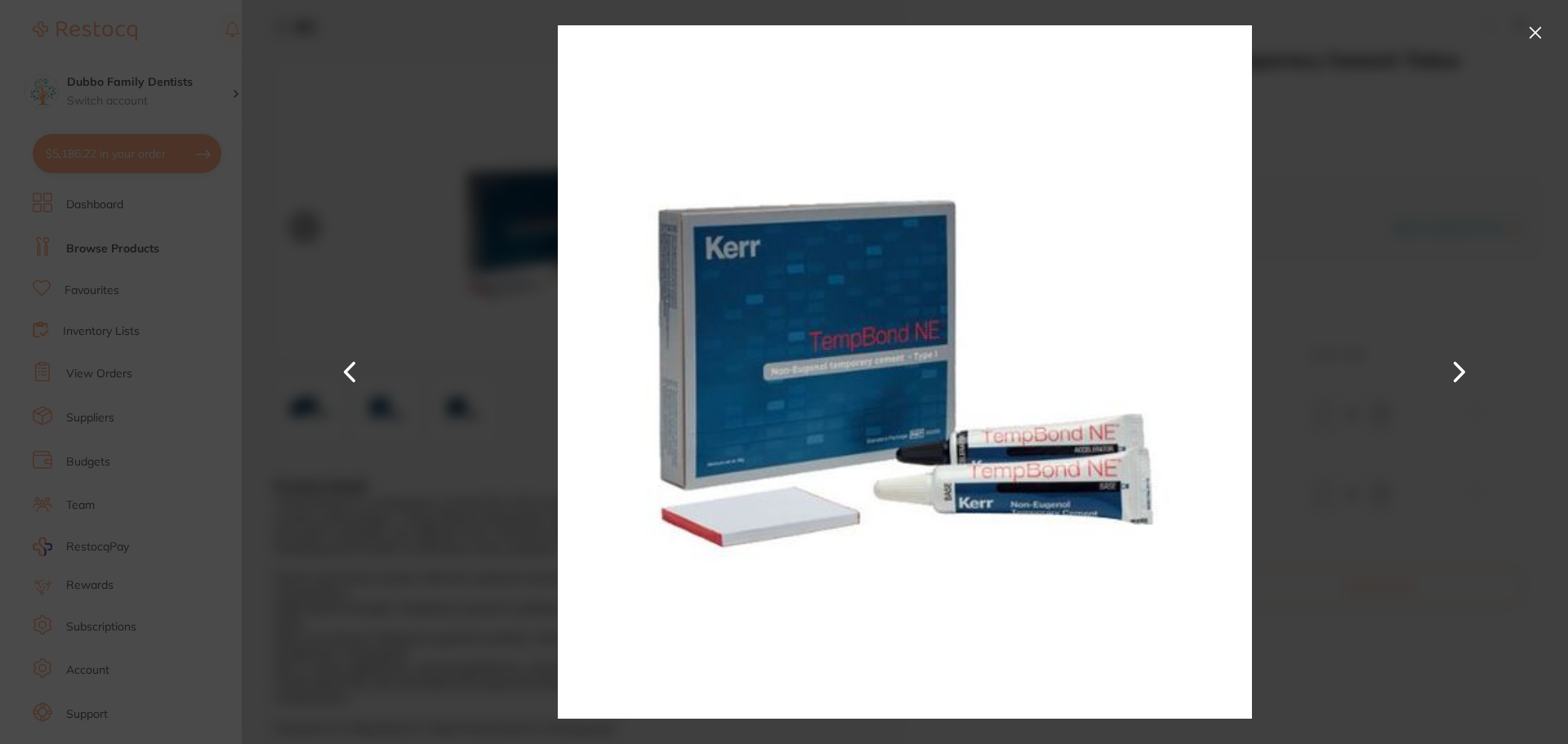
click at [1530, 32] on button at bounding box center [1535, 32] width 26 height 26
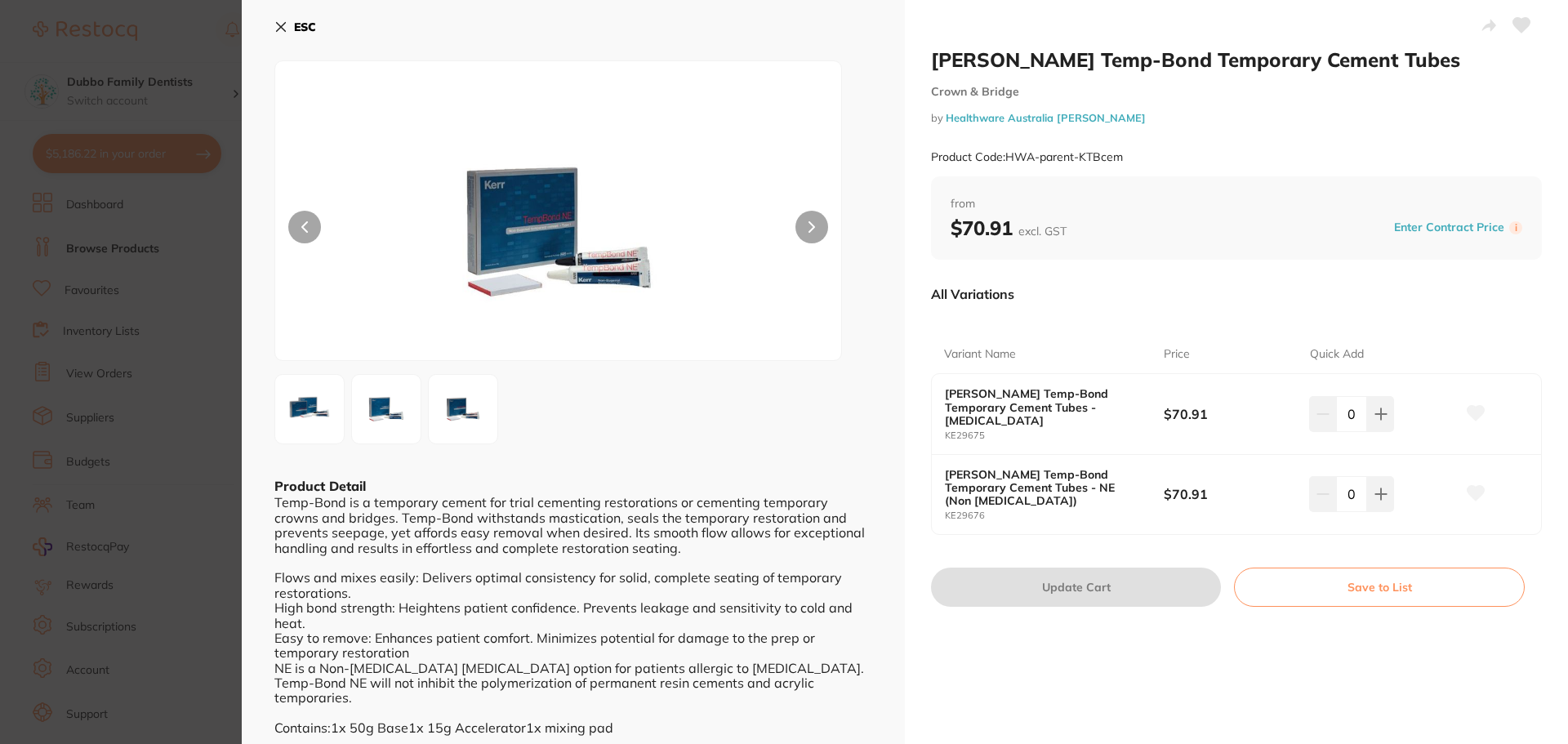
click at [1068, 407] on b "[PERSON_NAME] Temp-Bond Temporary Cement Tubes - [MEDICAL_DATA]" at bounding box center [1043, 407] width 197 height 39
click at [283, 29] on icon at bounding box center [282, 28] width 9 height 9
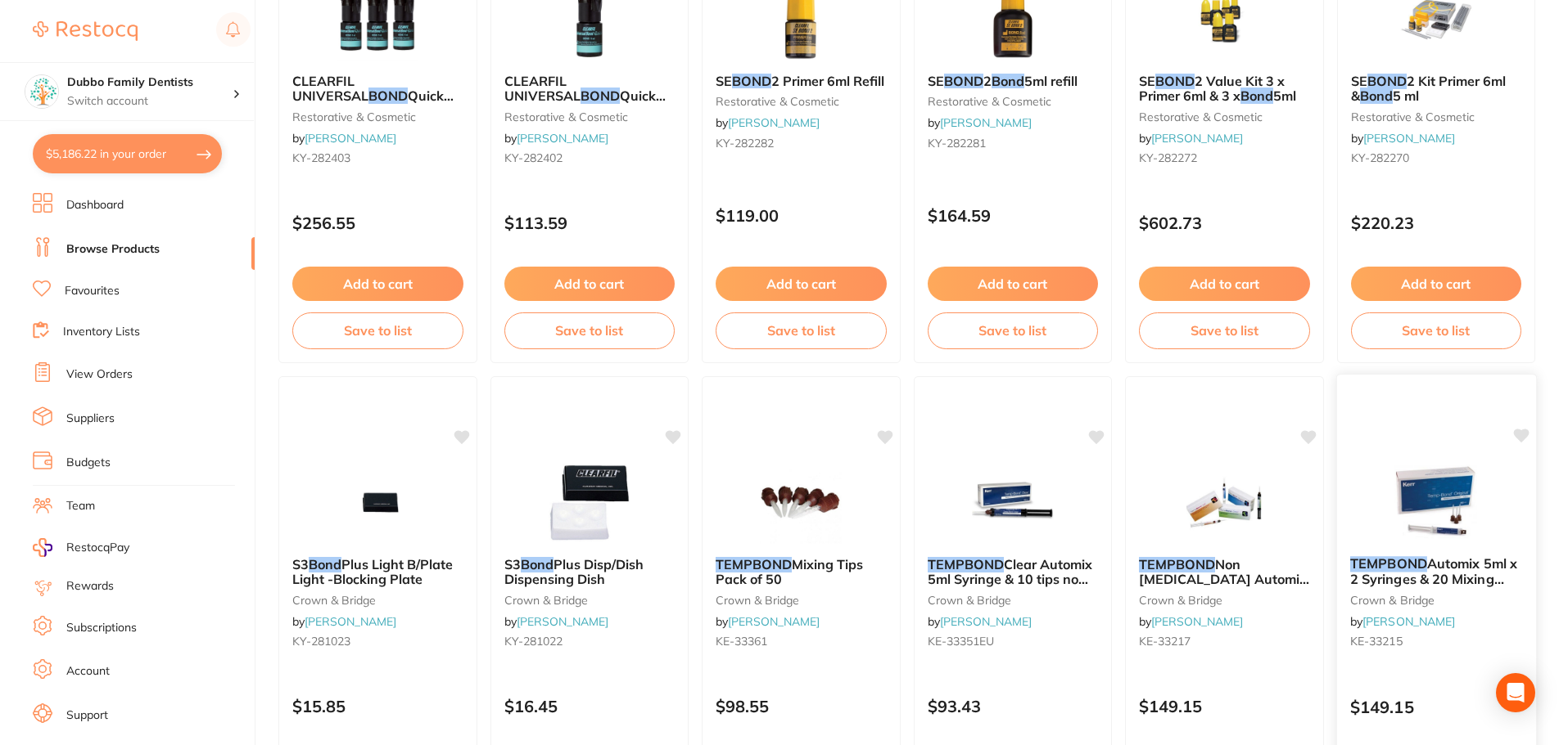
scroll to position [2308, 0]
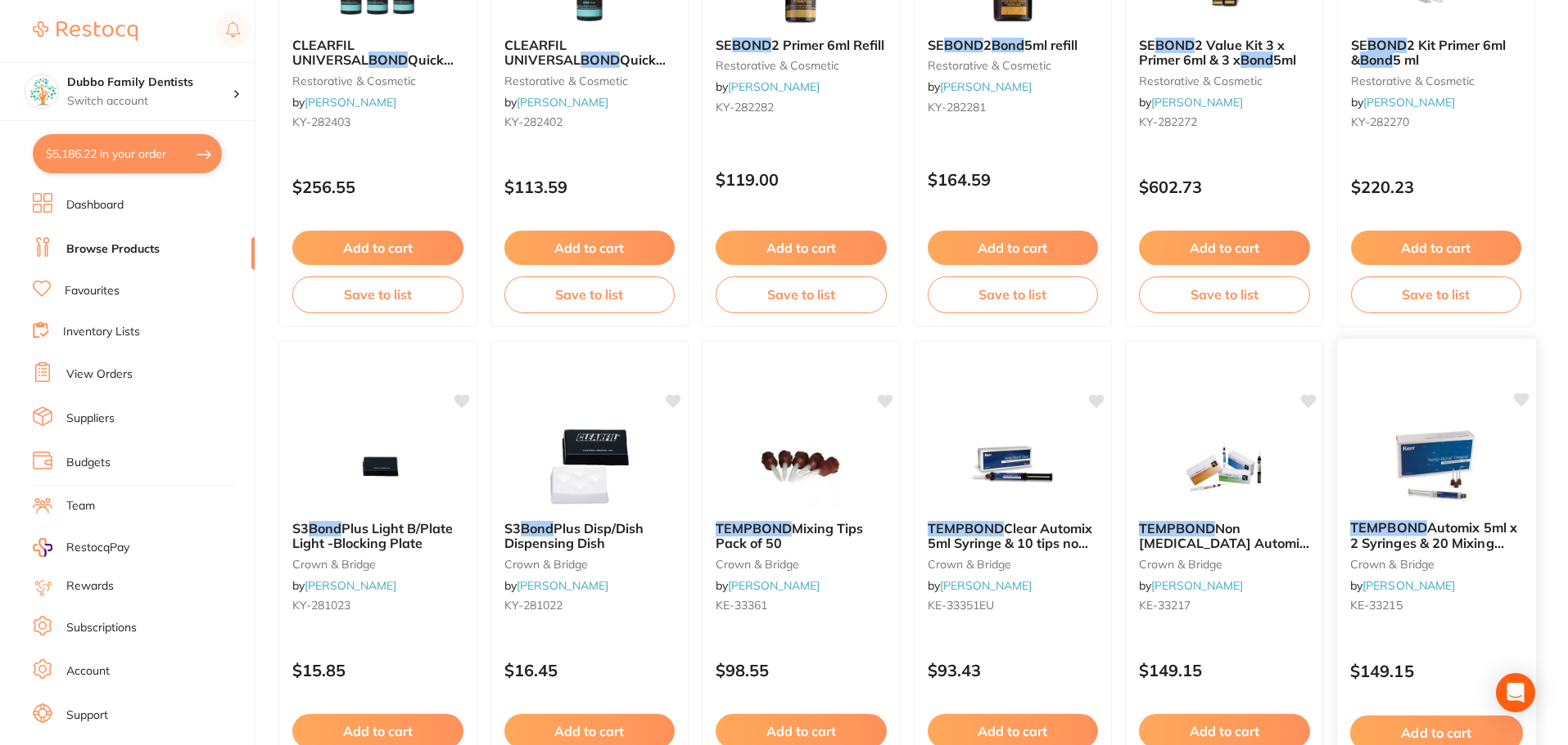
click at [1414, 444] on img at bounding box center [1435, 466] width 108 height 82
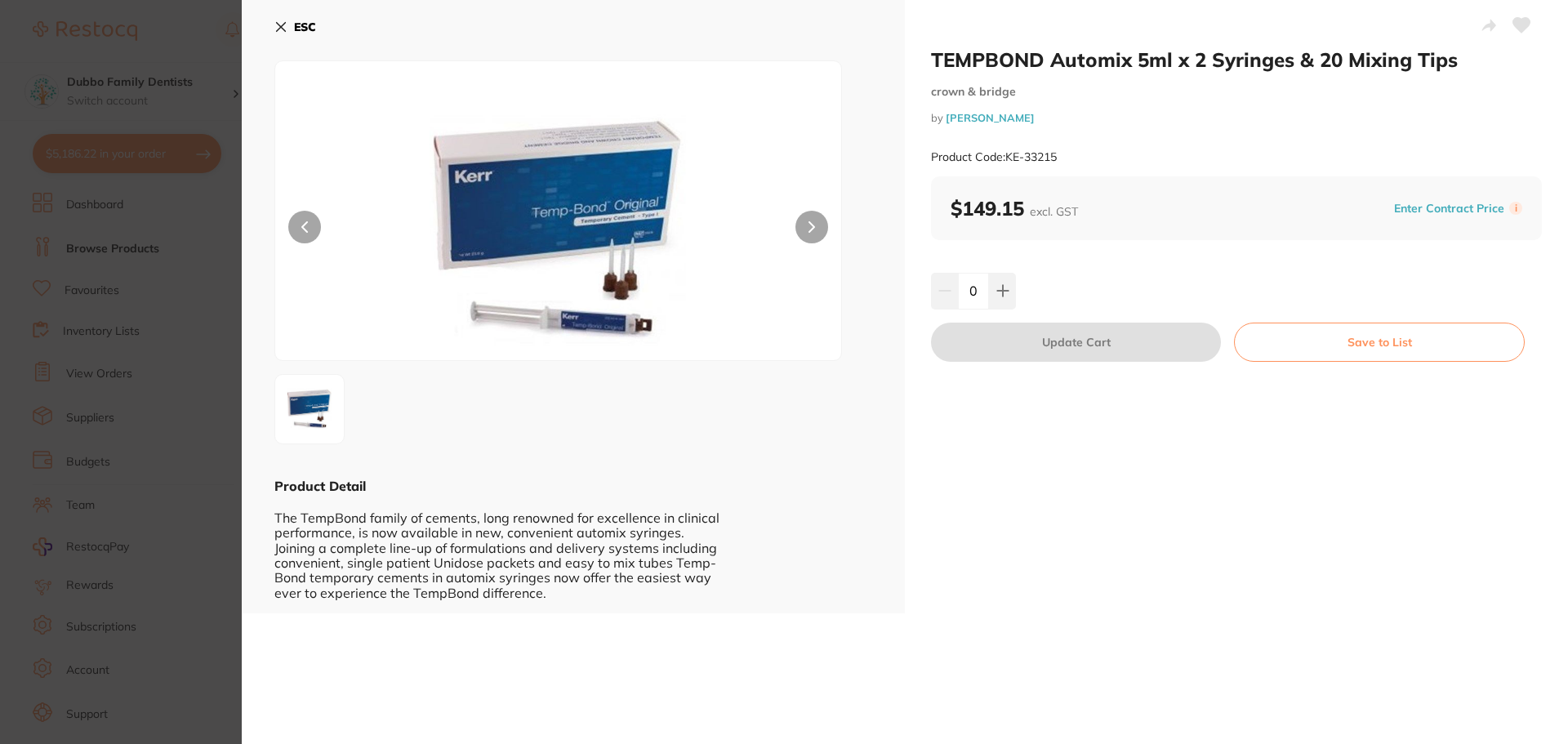
click at [150, 452] on section "TEMPBOND Automix 5ml x 2 Syringes & 20 Mixing Tips crown & bridge by [PERSON_NA…" at bounding box center [784, 372] width 1568 height 744
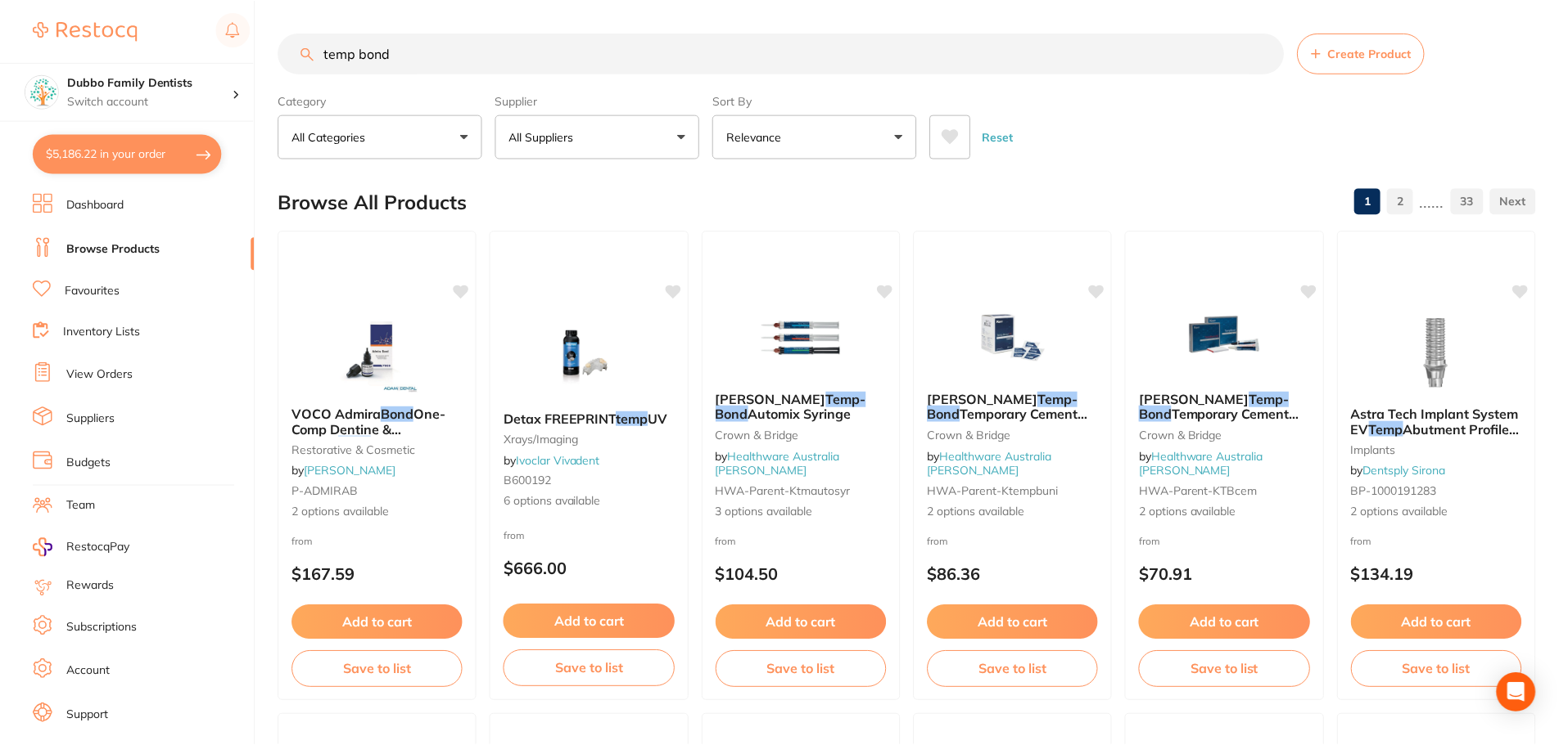
scroll to position [2308, 0]
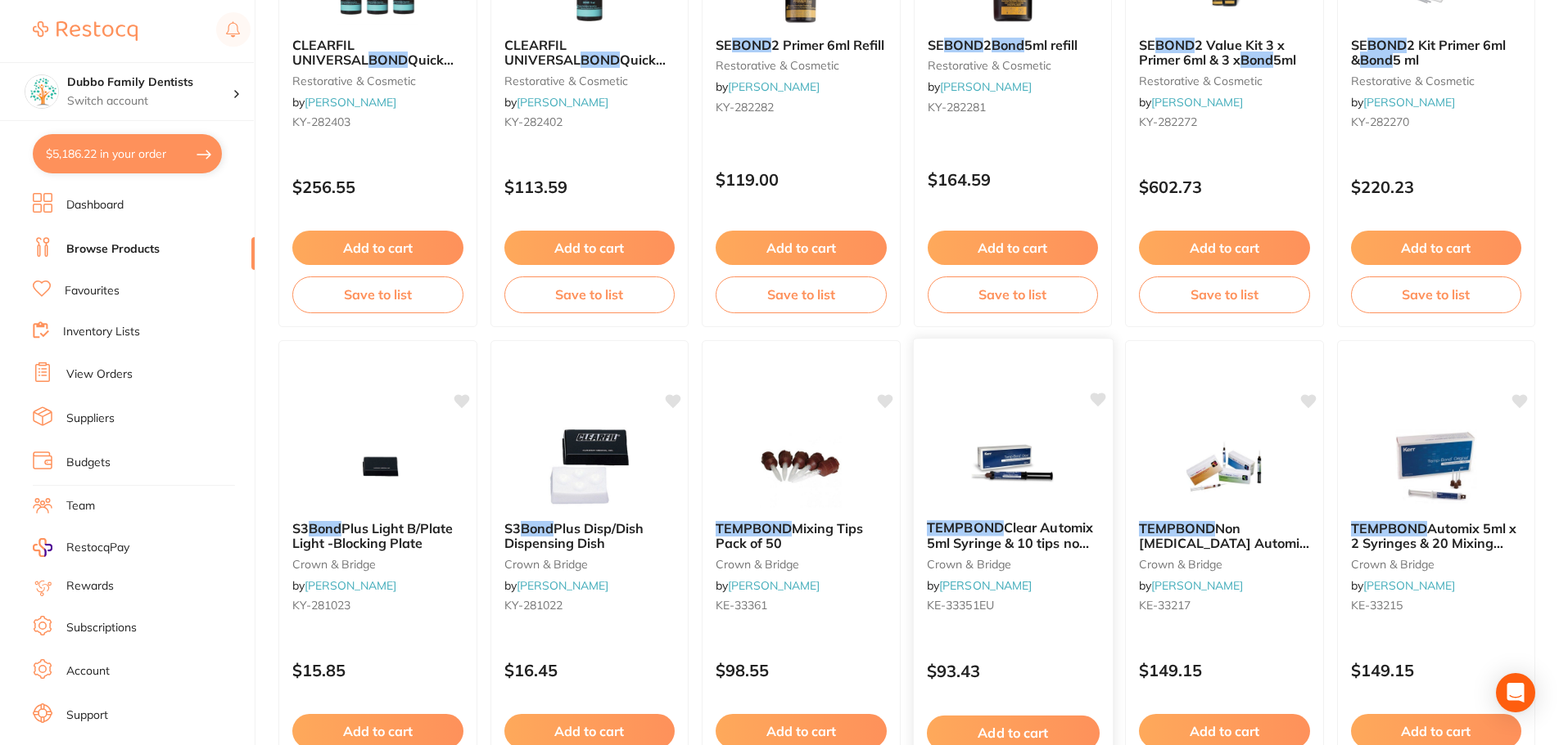
click at [1039, 526] on span "Clear Automix 5ml Syringe & 10 tips no [MEDICAL_DATA]" at bounding box center [1008, 543] width 166 height 47
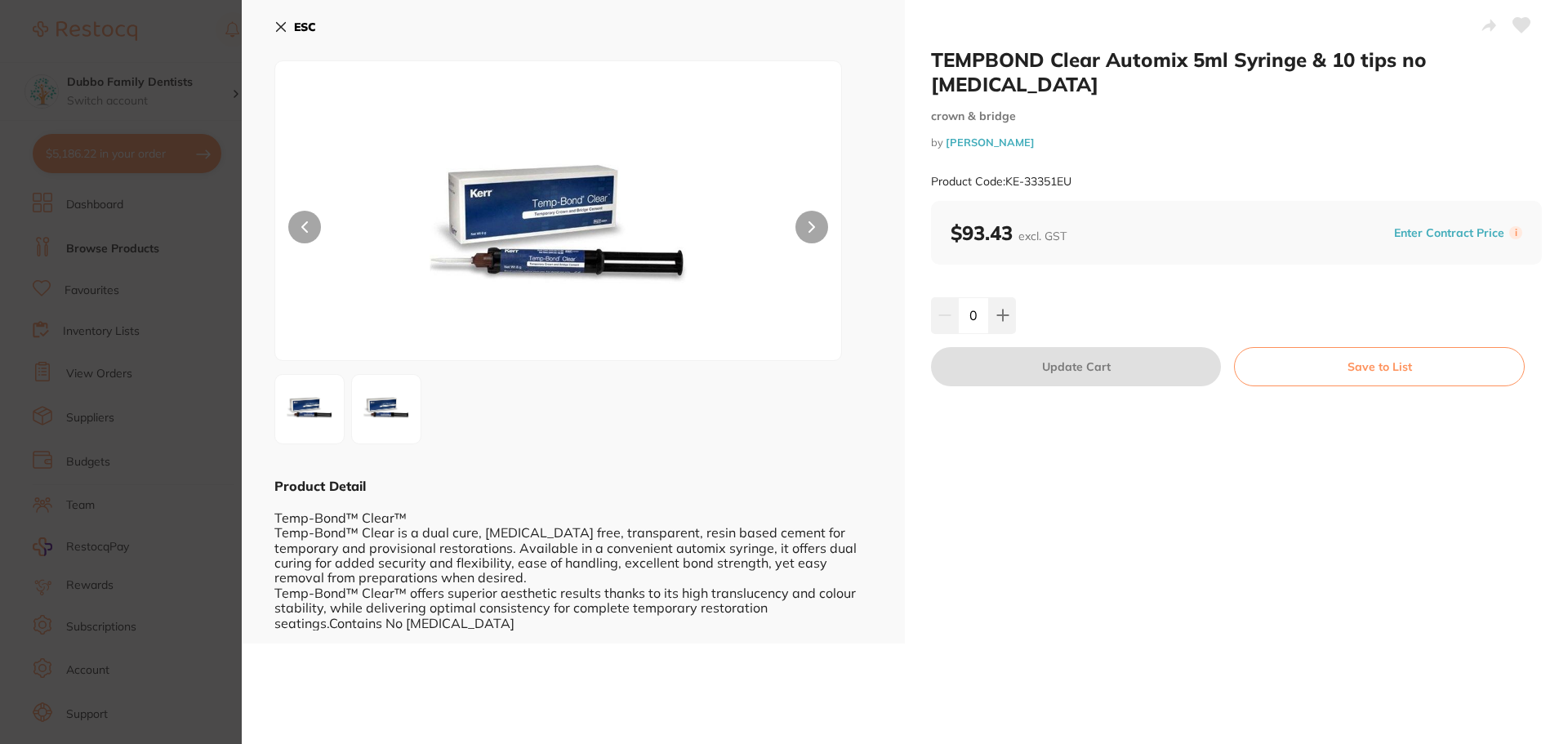
click at [367, 403] on img at bounding box center [386, 410] width 59 height 59
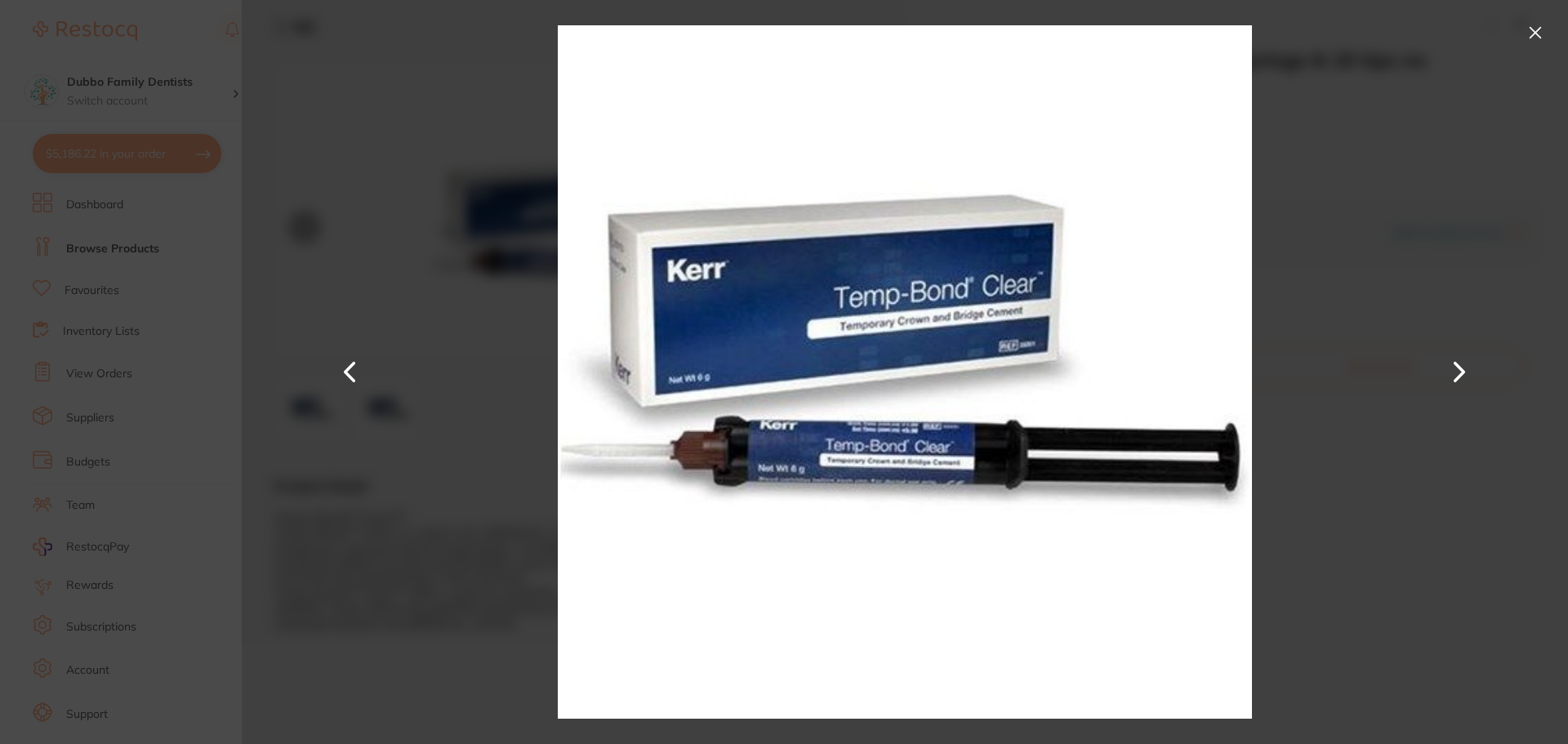
click at [147, 397] on section "TEMPBOND Clear Automix 5ml Syringe & 10 tips no [MEDICAL_DATA] crown & bridge b…" at bounding box center [784, 372] width 1568 height 744
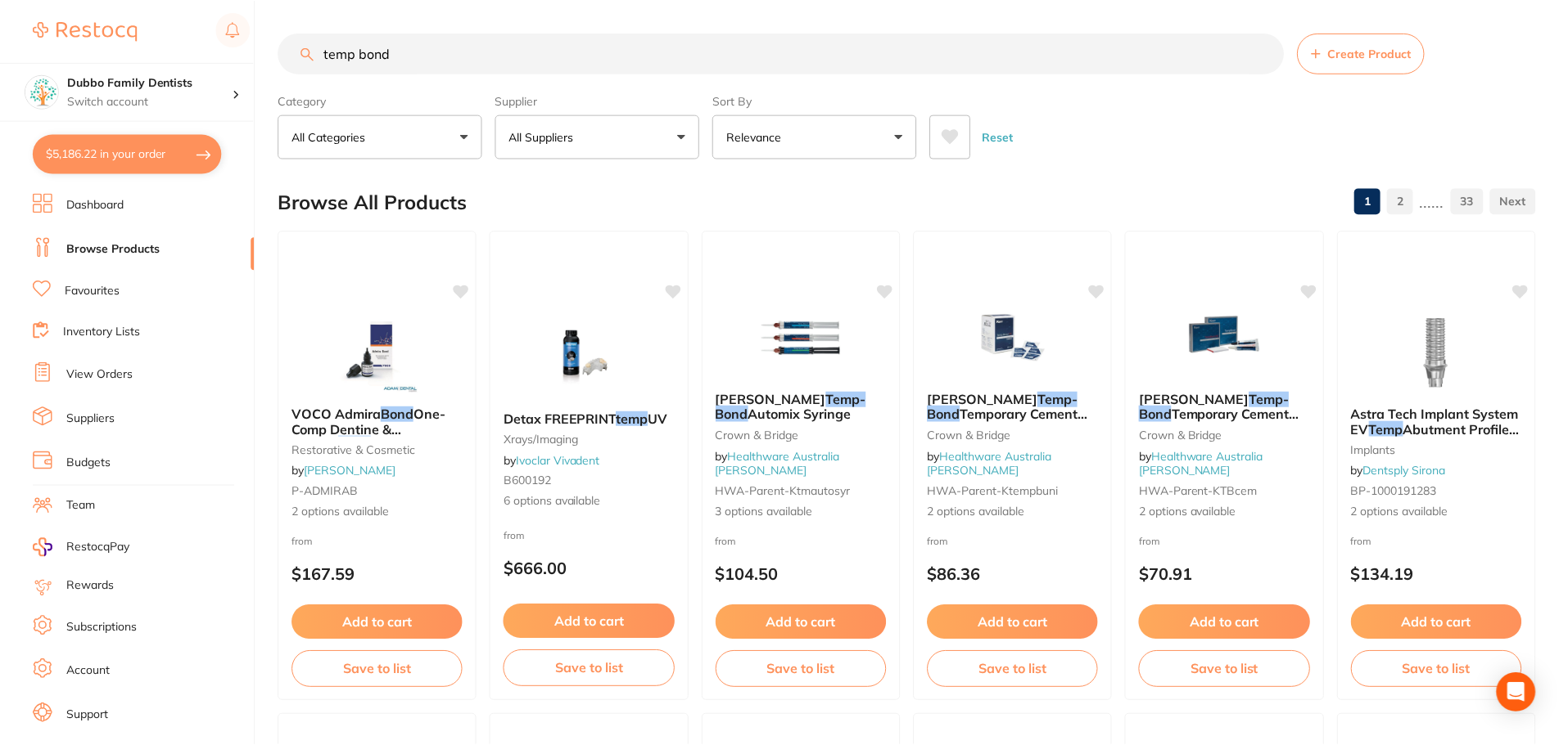
scroll to position [2308, 0]
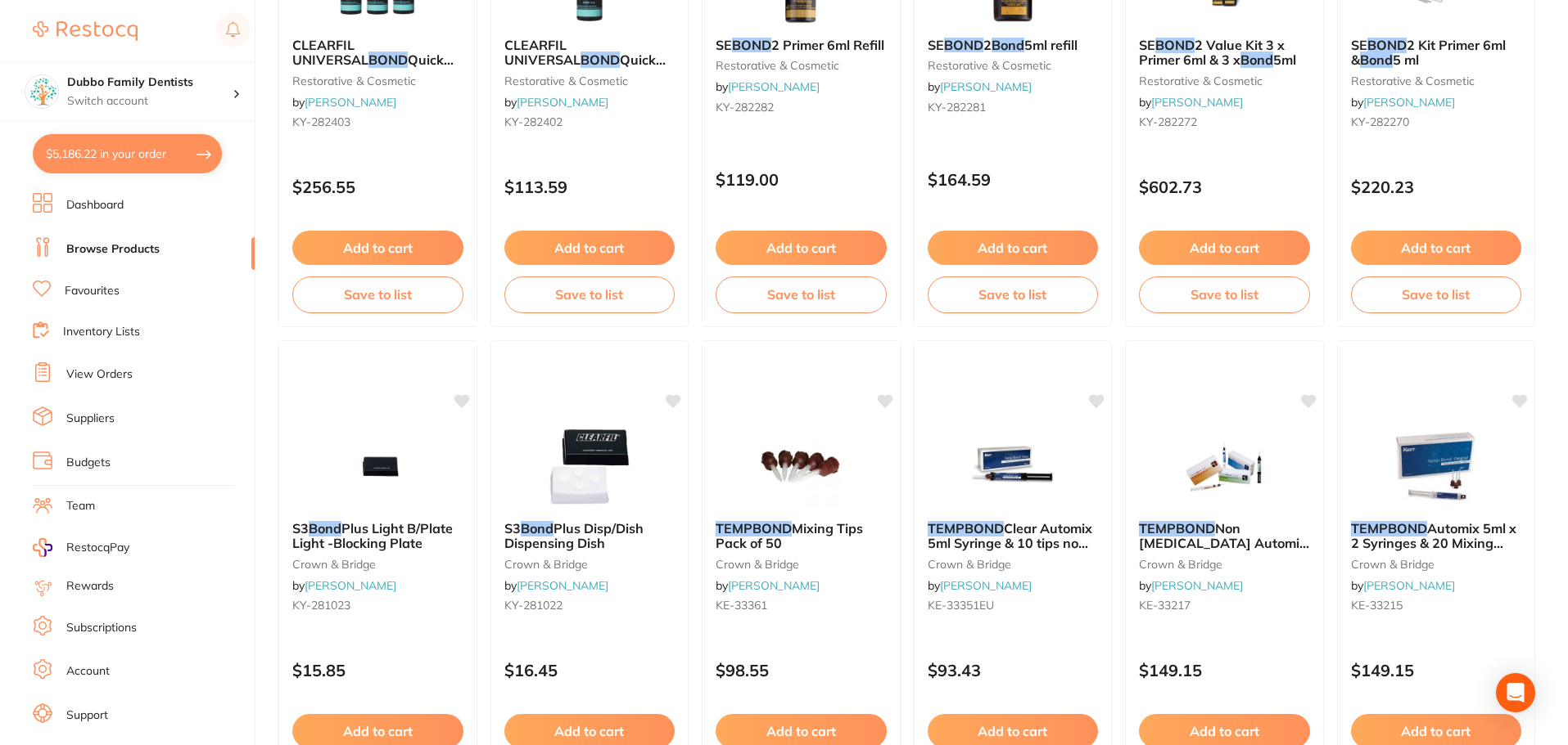
click at [166, 368] on li "View Orders" at bounding box center [144, 374] width 222 height 24
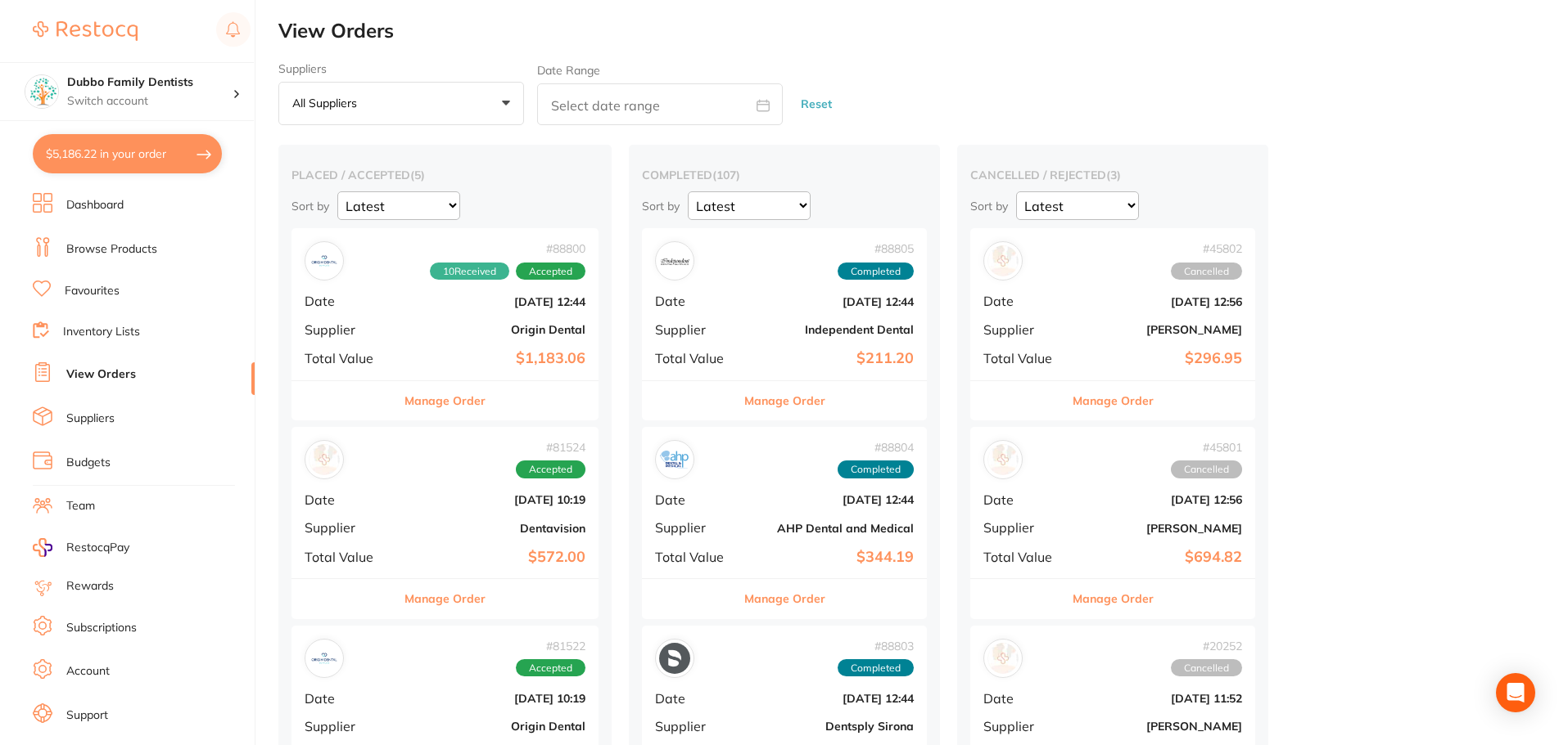
click at [137, 208] on li "Dashboard" at bounding box center [144, 205] width 222 height 24
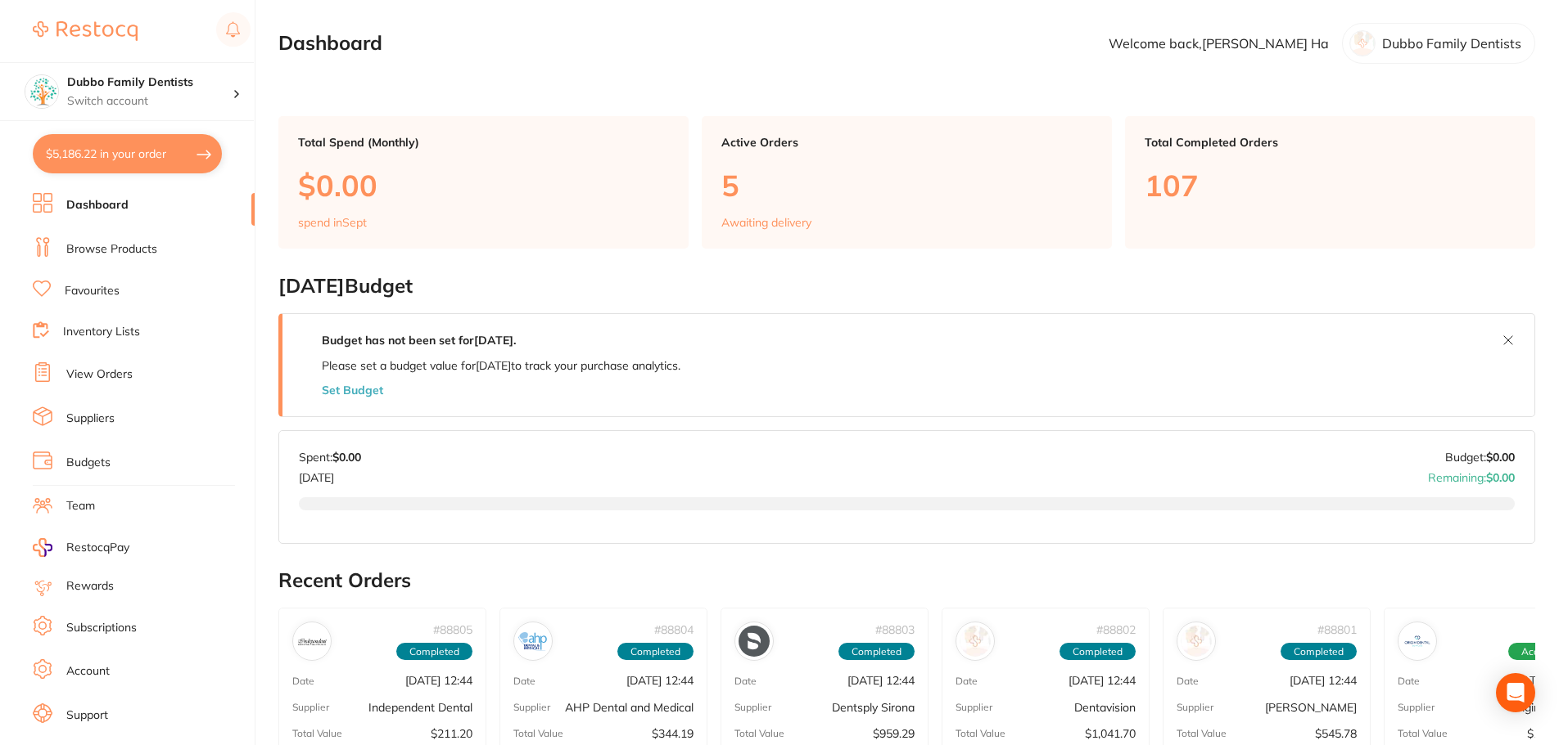
click at [125, 380] on link "View Orders" at bounding box center [99, 374] width 66 height 16
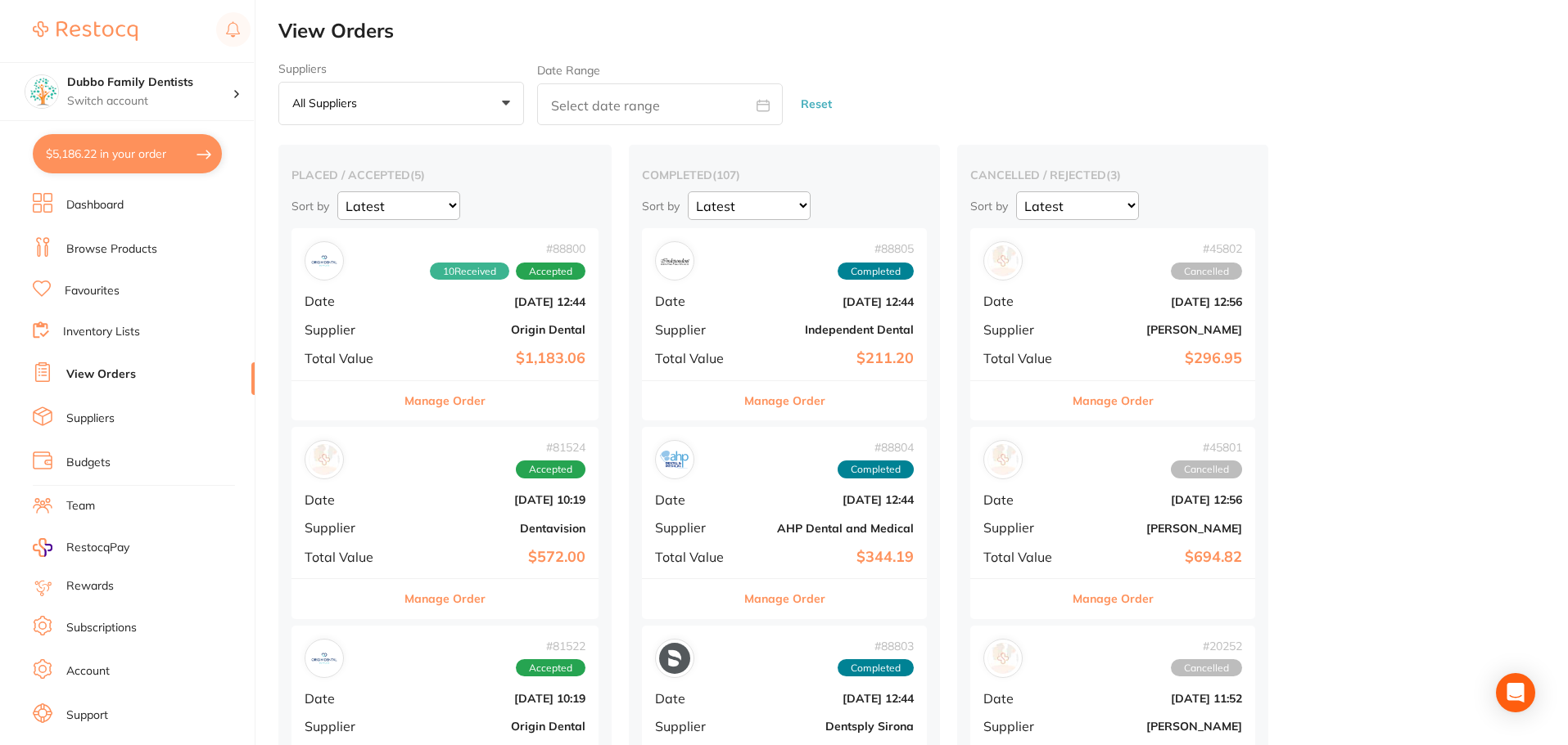
click at [120, 155] on button "$5,186.22 in your order" at bounding box center [127, 154] width 189 height 39
checkbox input "true"
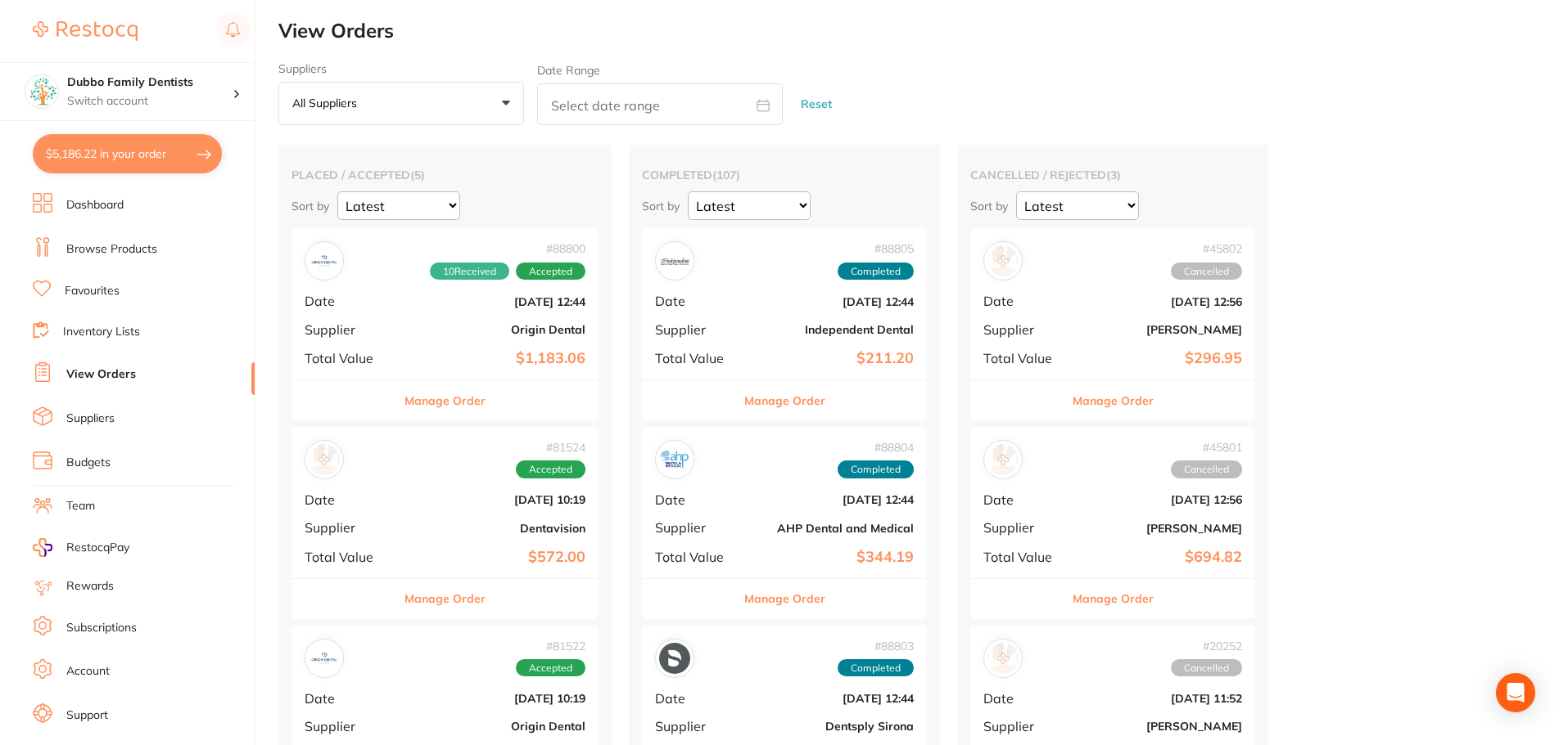
checkbox input "true"
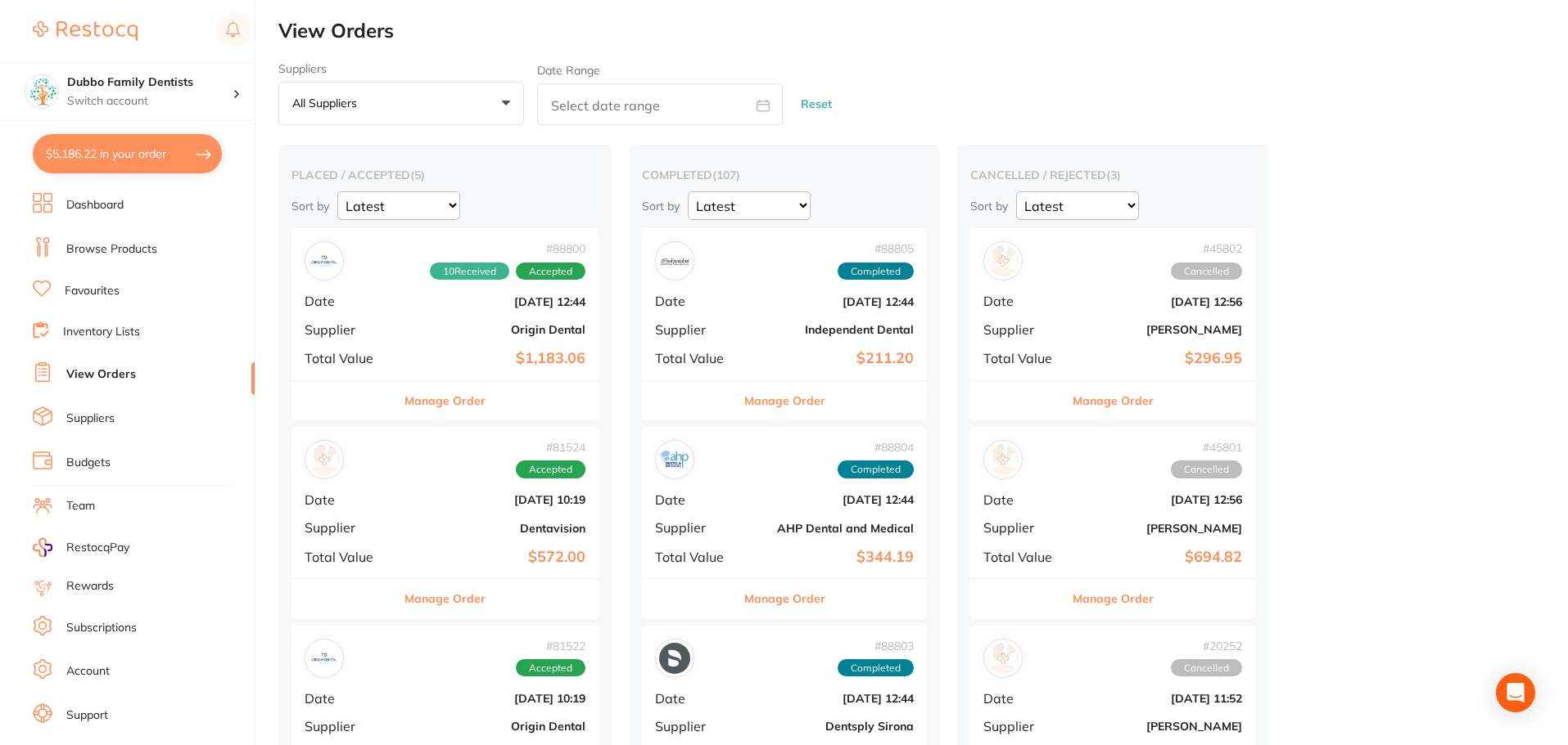
checkbox input "true"
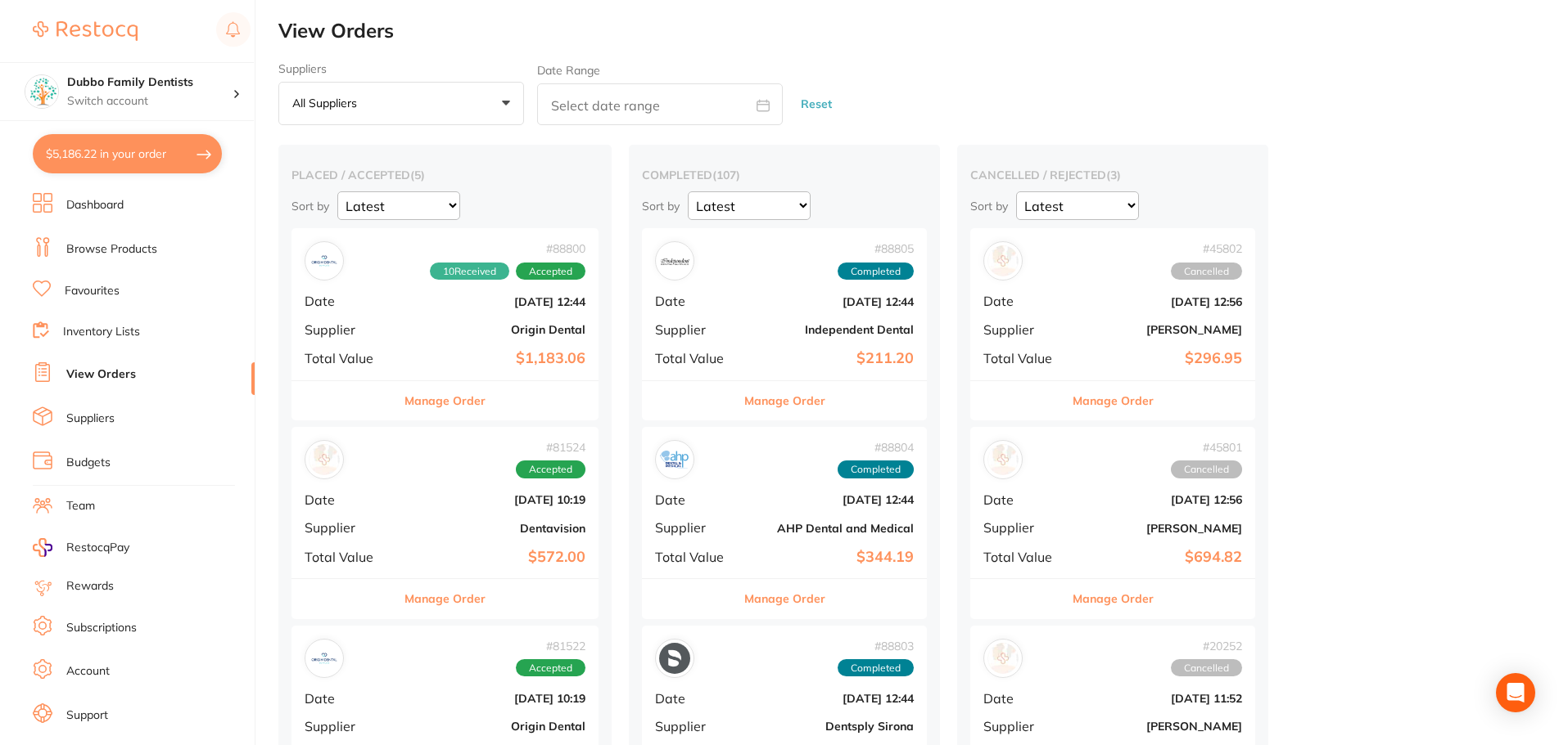
checkbox input "true"
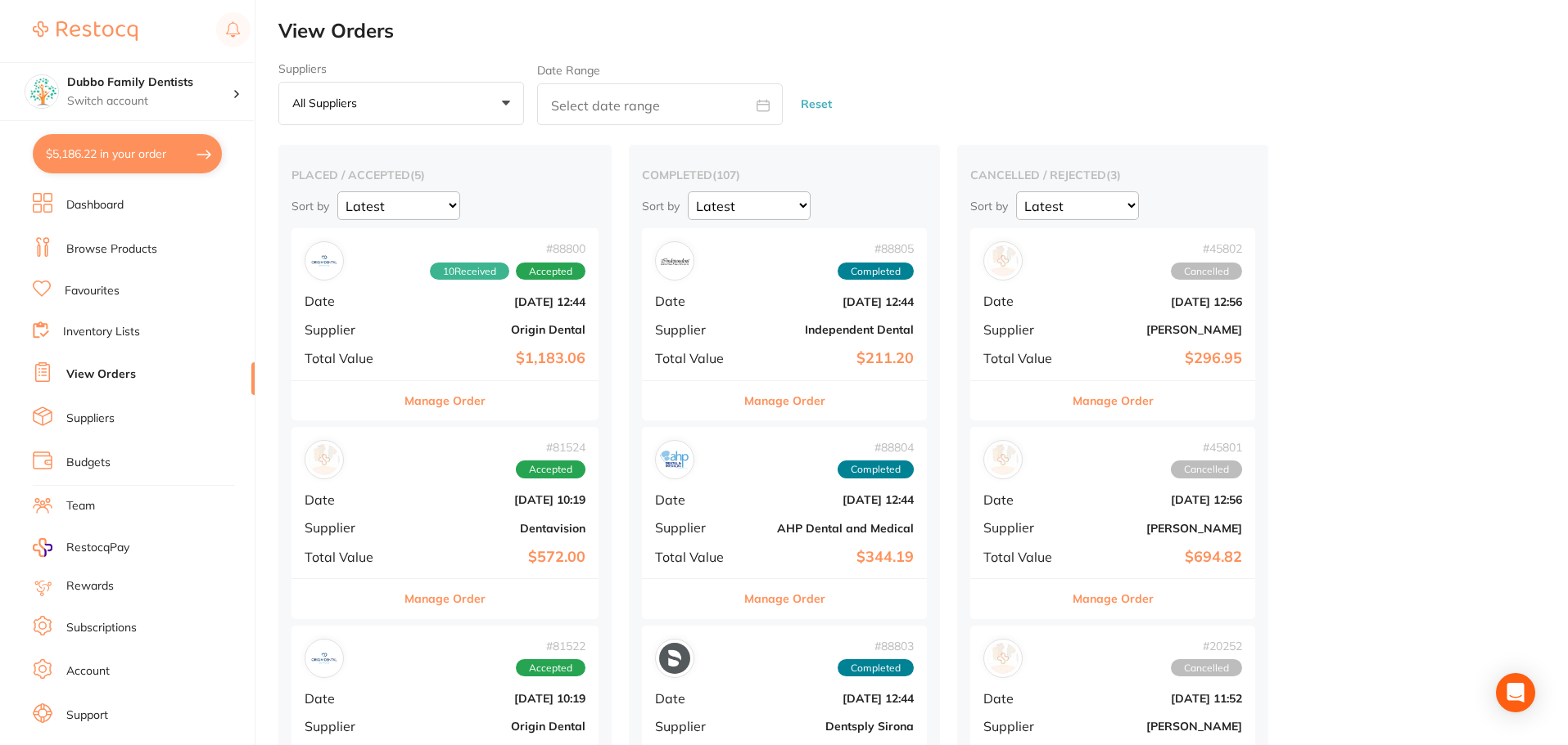
checkbox input "true"
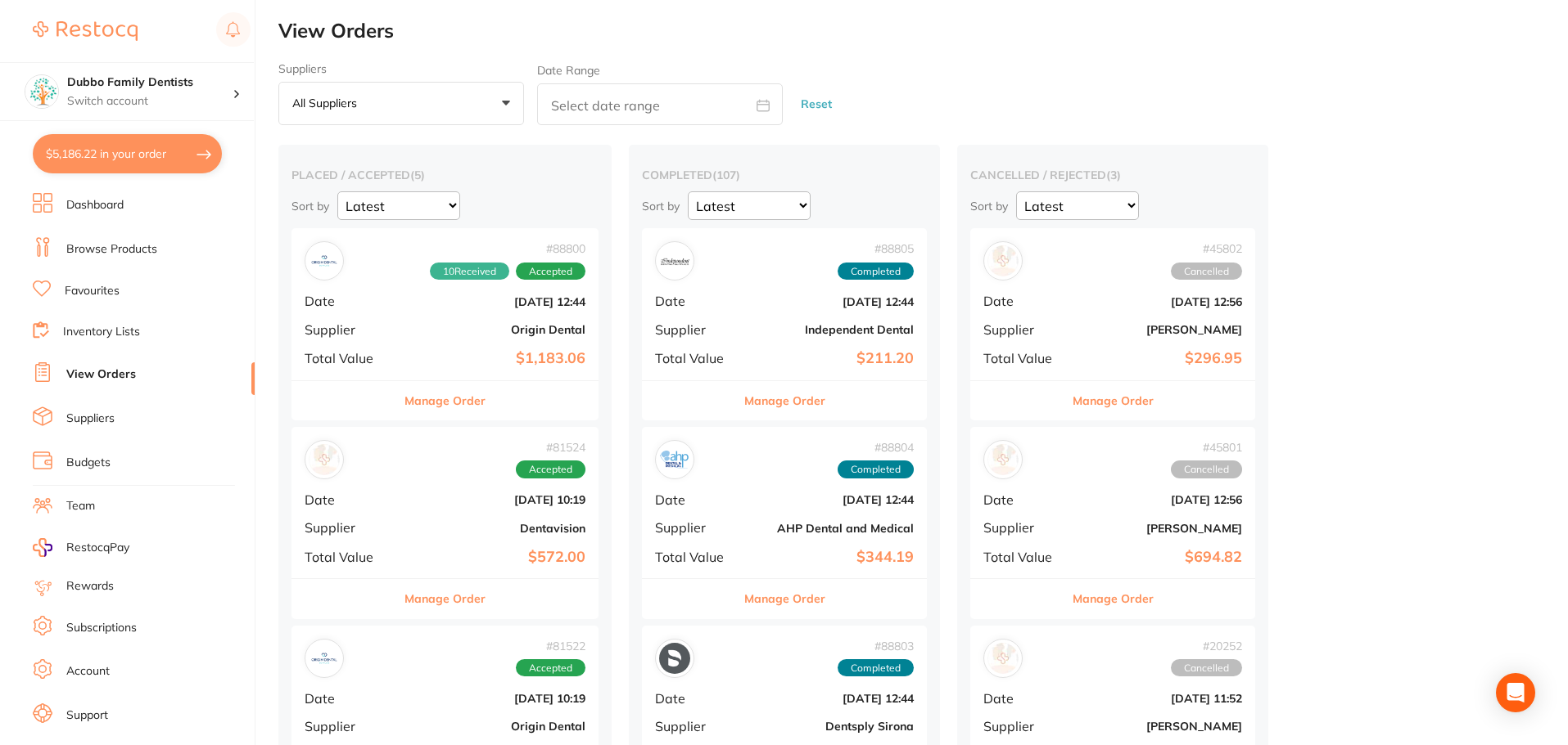
checkbox input "true"
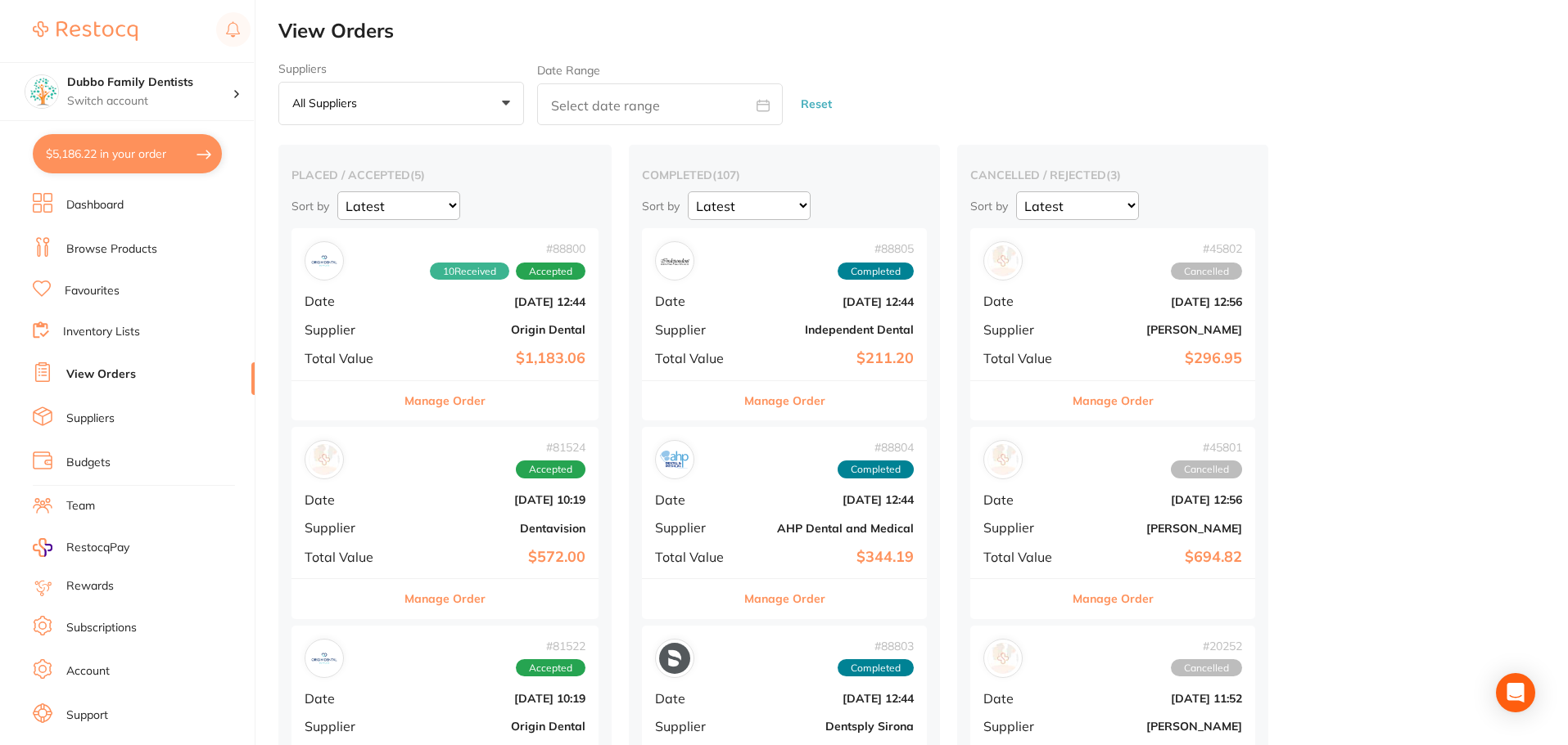
checkbox input "true"
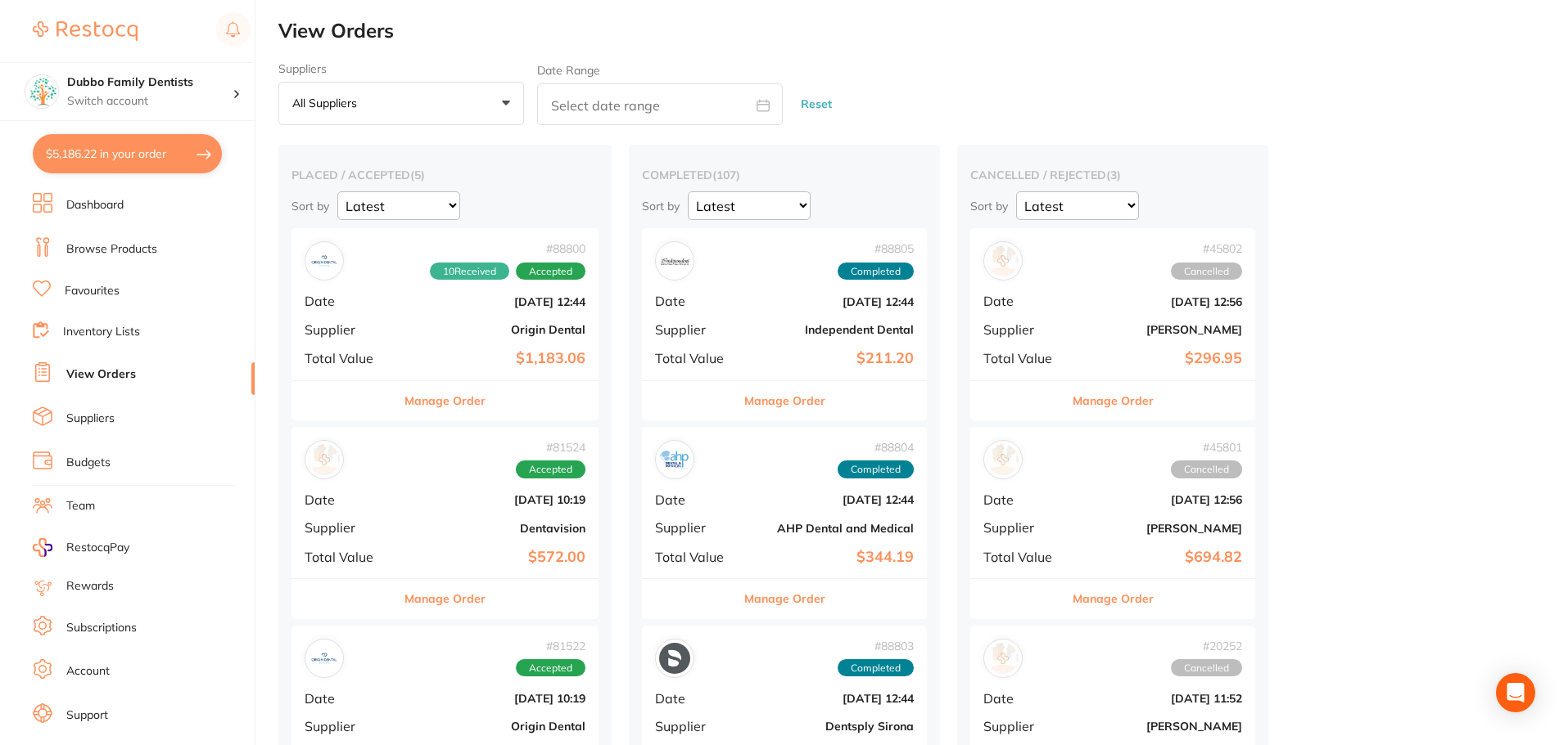
checkbox input "true"
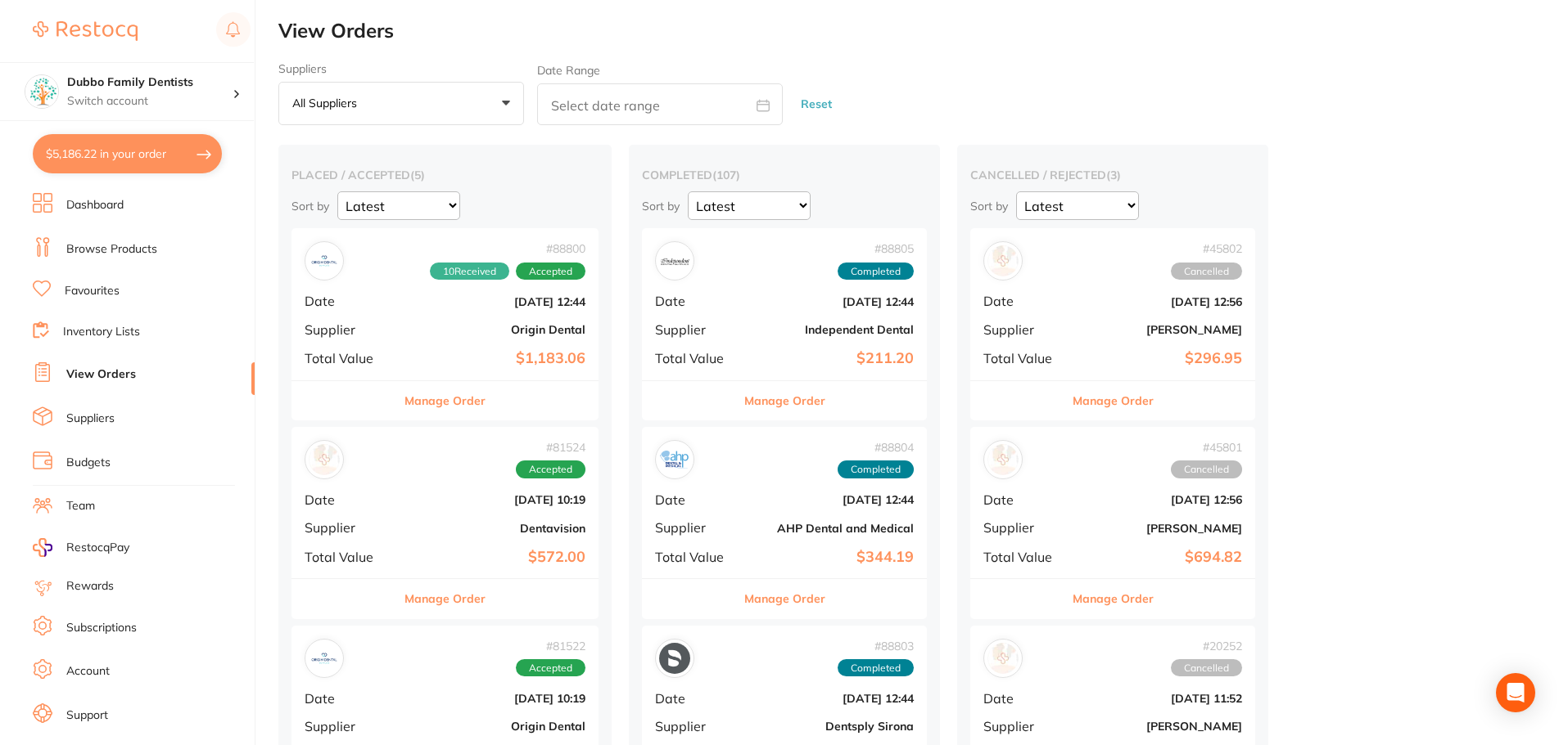
checkbox input "true"
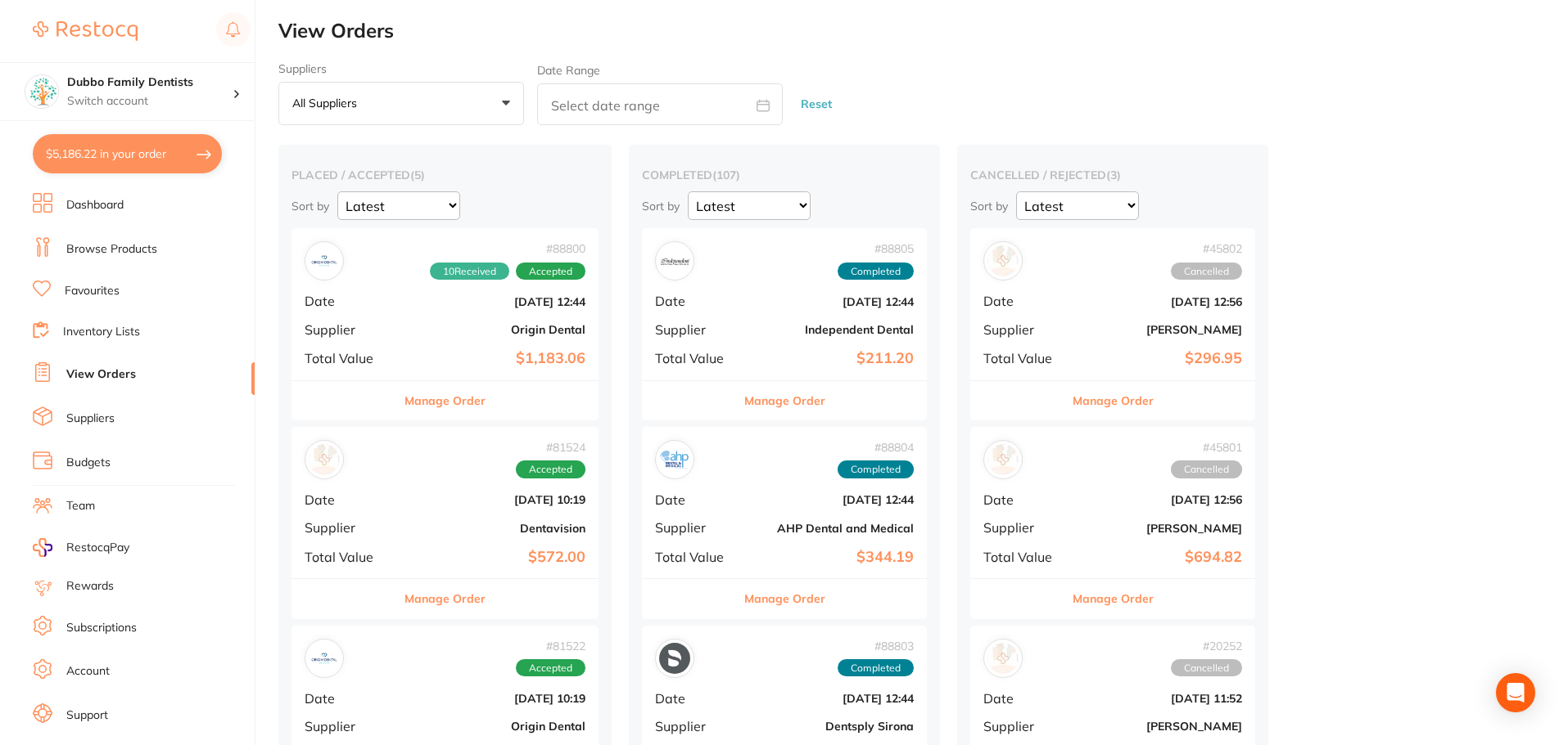
checkbox input "true"
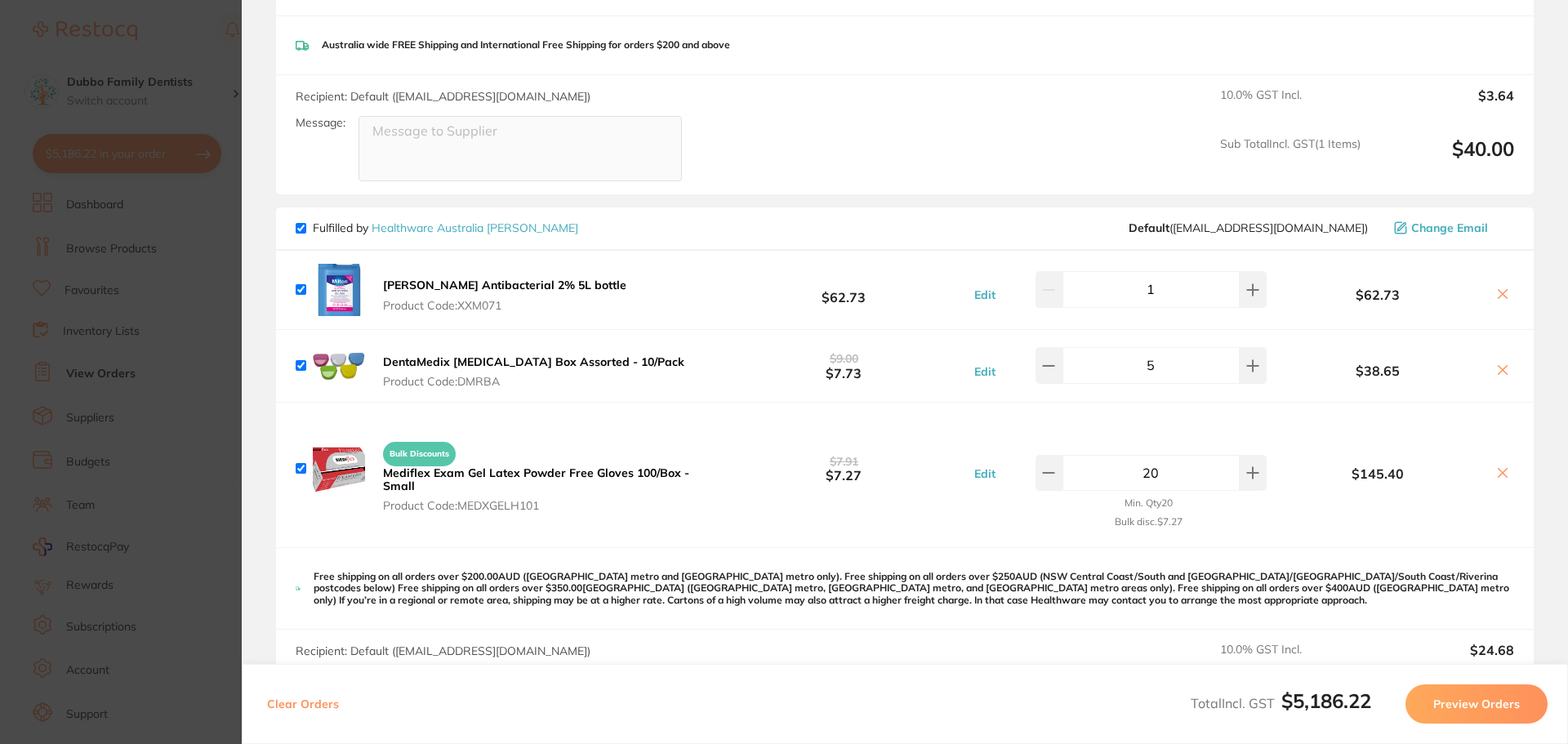
scroll to position [4902, 0]
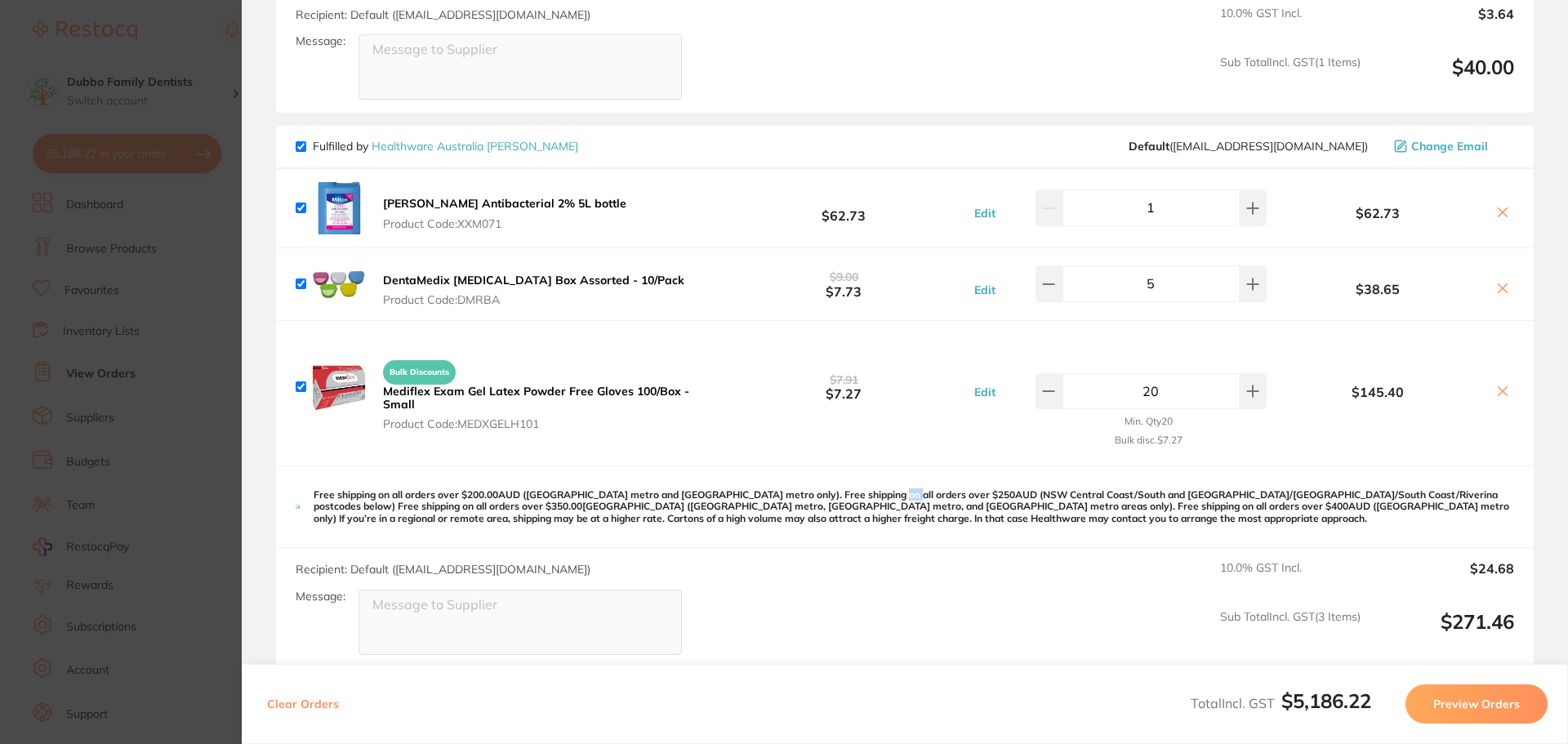
drag, startPoint x: 878, startPoint y: 462, endPoint x: 933, endPoint y: 465, distance: 55.1
click at [898, 467] on div "Free shipping on all orders over $200.00AUD ([GEOGRAPHIC_DATA] metro and [GEOGR…" at bounding box center [905, 507] width 1258 height 81
click at [933, 489] on p "Free shipping on all orders over $200.00AUD ([GEOGRAPHIC_DATA] metro and [GEOGR…" at bounding box center [914, 506] width 1201 height 35
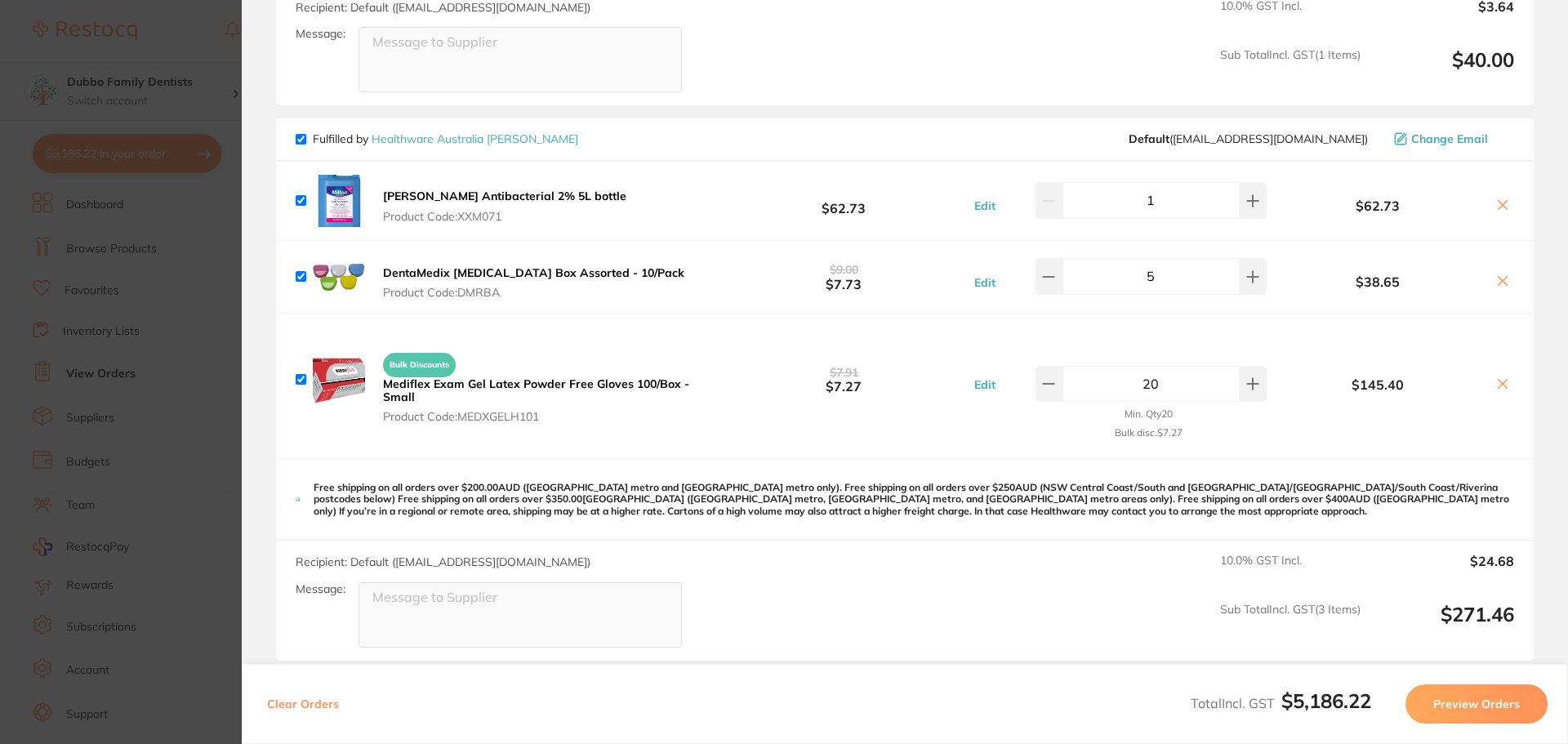
scroll to position [4895, 0]
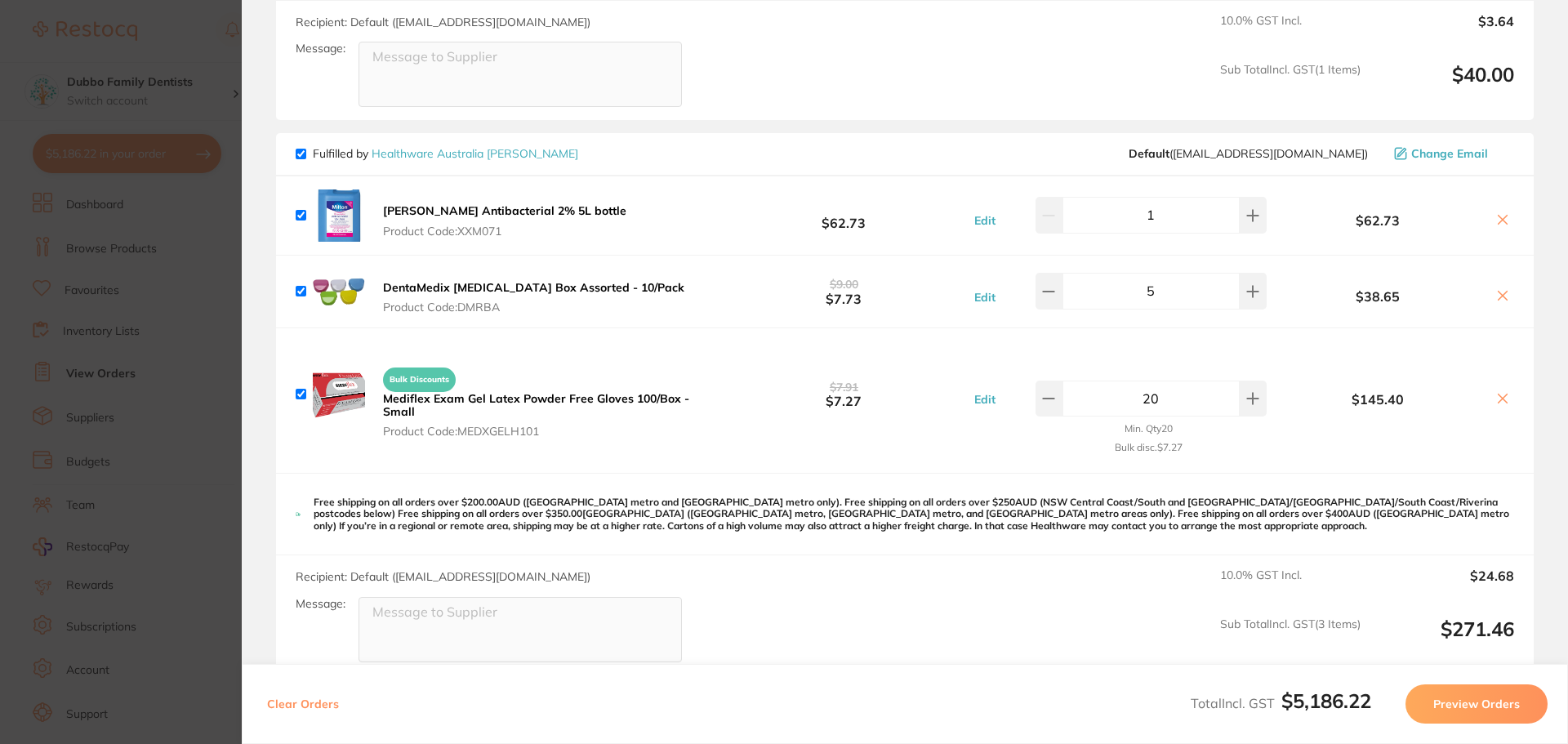
click at [222, 422] on section "Update RRP Set your pre negotiated price for this item. Item Agreed RRP (excl. …" at bounding box center [784, 372] width 1568 height 744
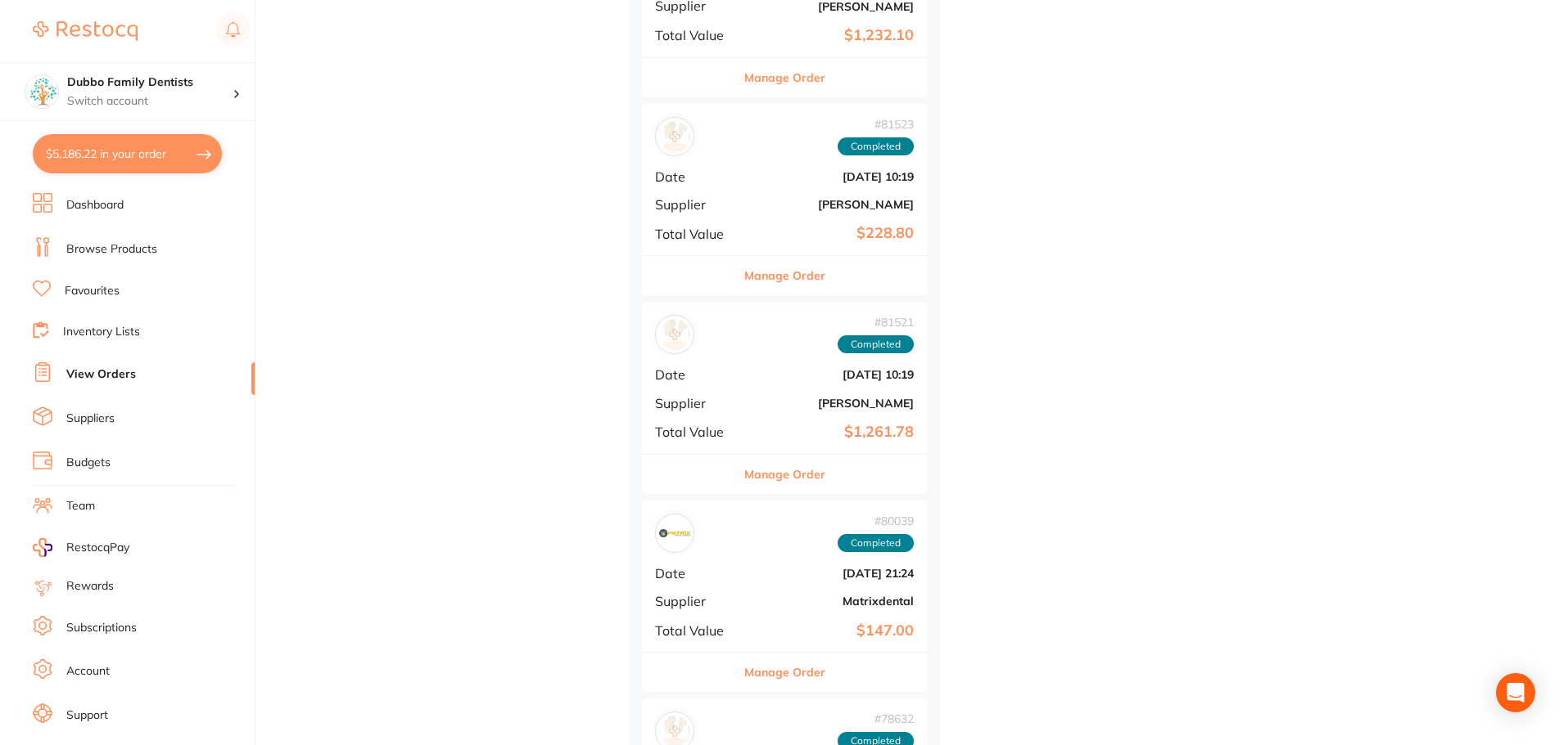
click at [109, 242] on link "Browse Products" at bounding box center [111, 250] width 90 height 16
